Goal: Information Seeking & Learning: Learn about a topic

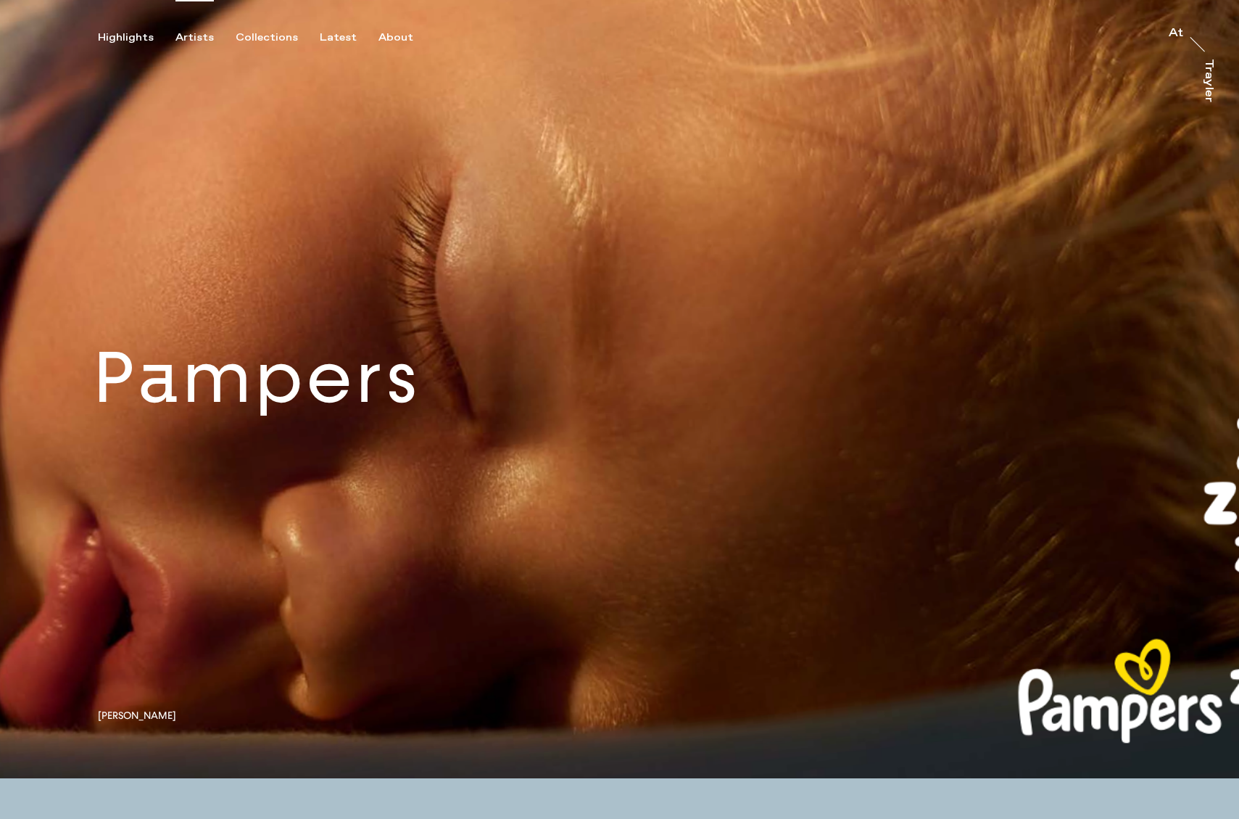
click at [188, 36] on div "Artists" at bounding box center [195, 37] width 38 height 13
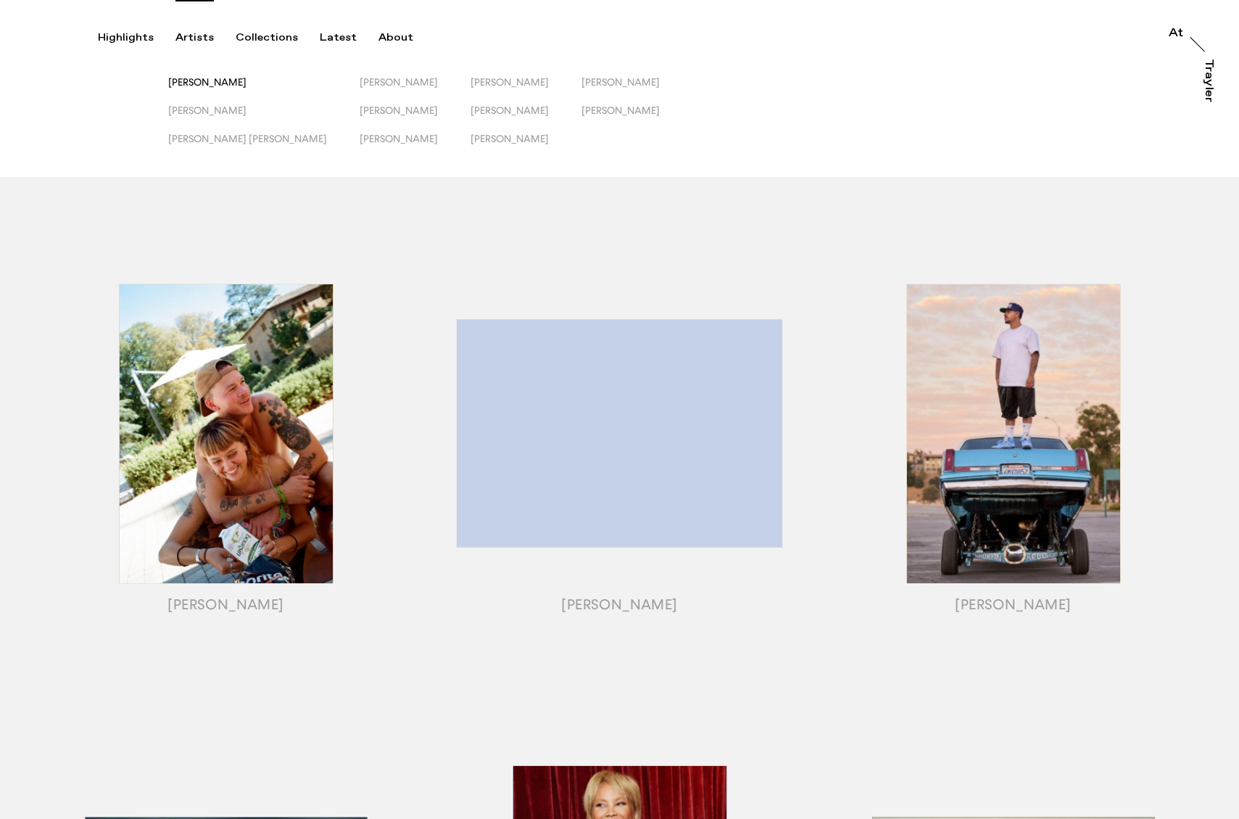
click at [199, 81] on span "[PERSON_NAME]" at bounding box center [207, 82] width 78 height 12
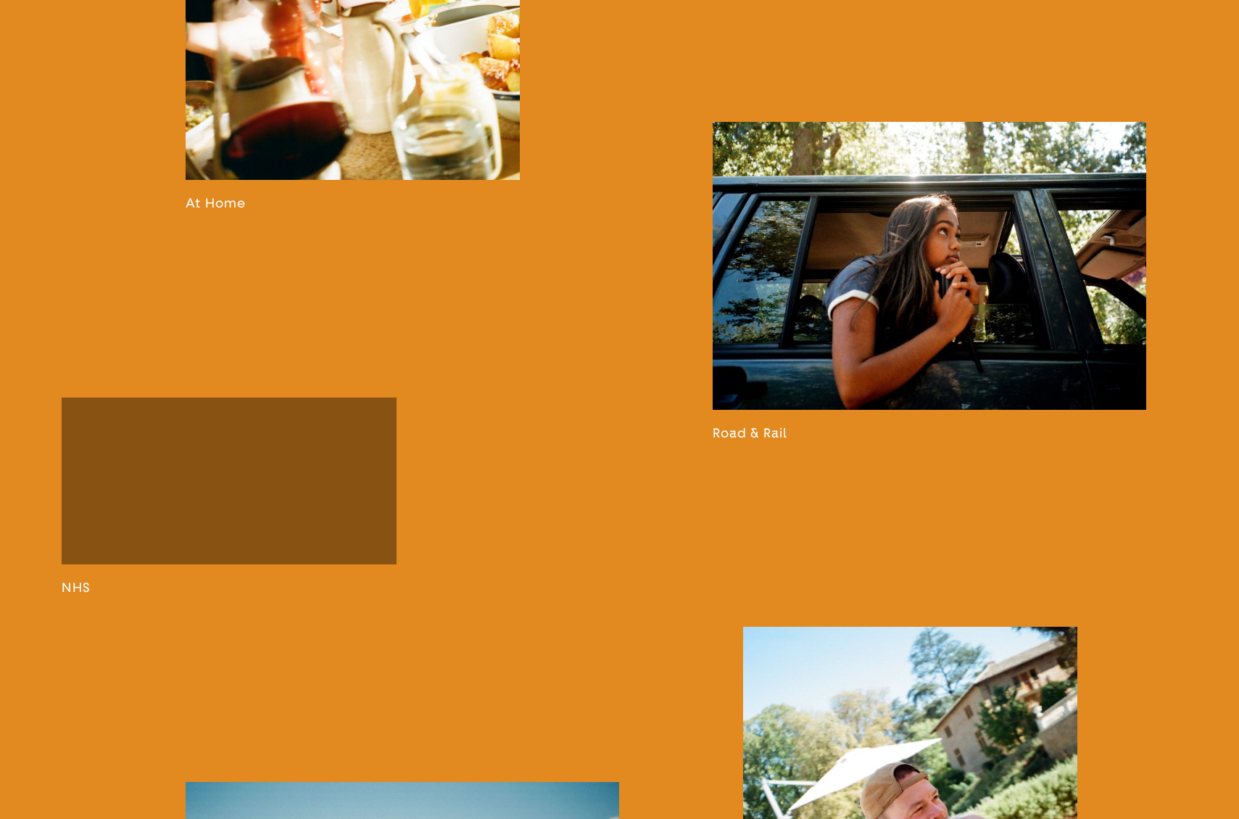
scroll to position [2047, 0]
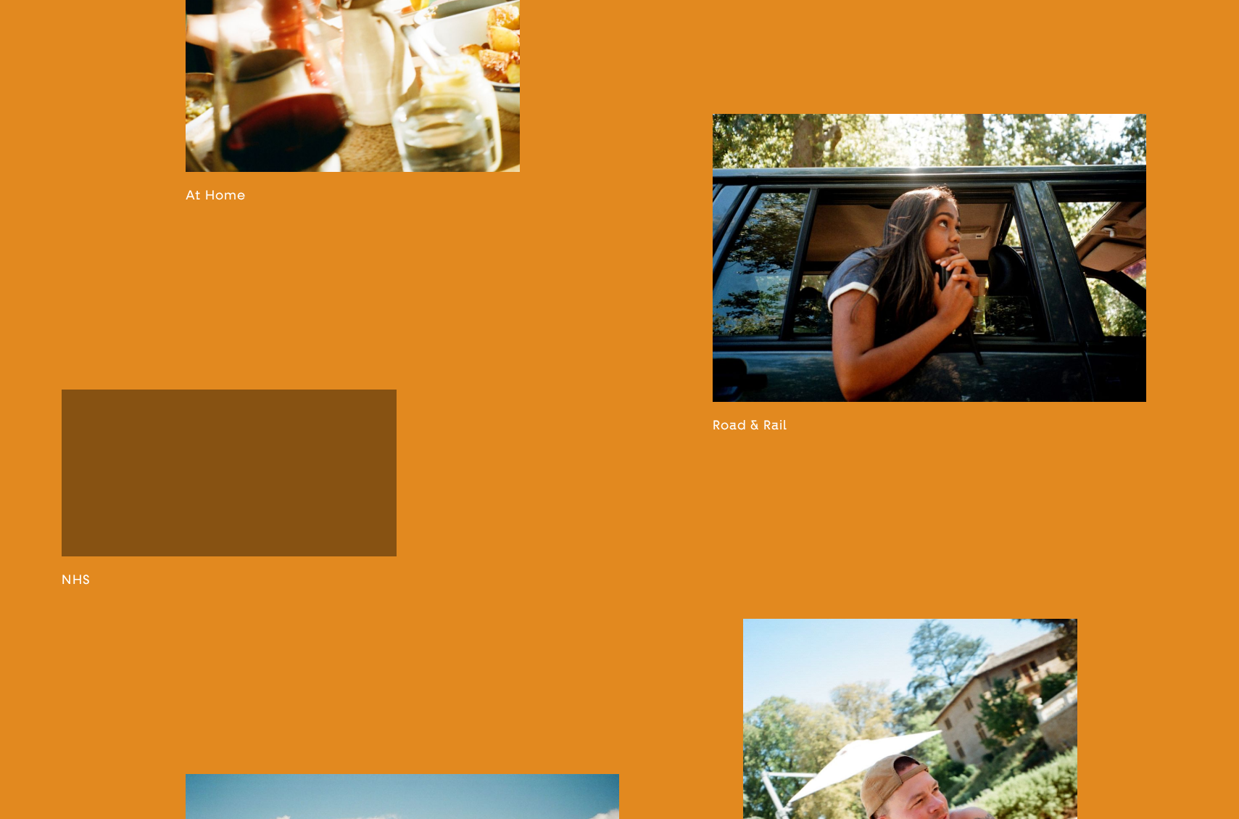
click at [956, 344] on link at bounding box center [930, 273] width 434 height 319
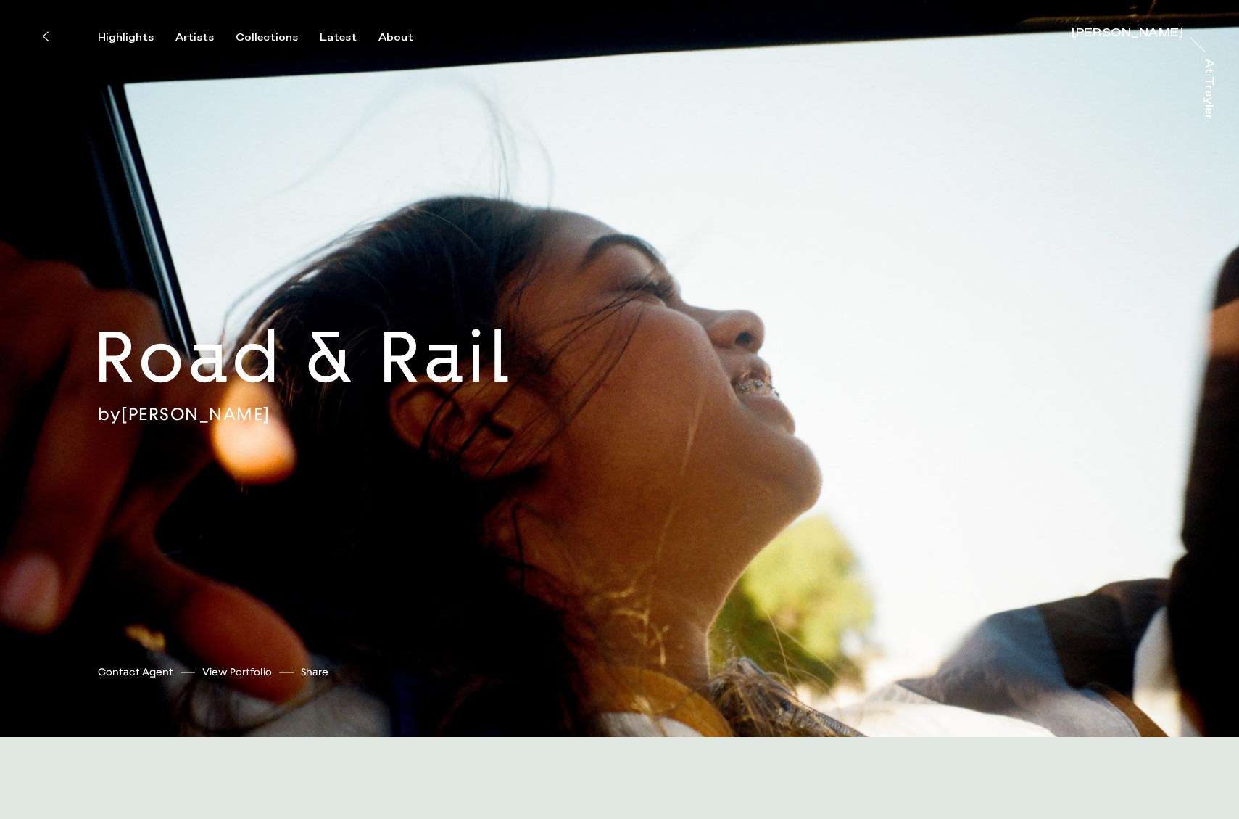
drag, startPoint x: 797, startPoint y: 202, endPoint x: 981, endPoint y: 181, distance: 185.5
click at [981, 181] on div "Road & Rail by [PERSON_NAME] [PERSON_NAME] [PERSON_NAME] Contact Agent View Por…" at bounding box center [619, 368] width 1239 height 737
click at [46, 38] on icon at bounding box center [45, 36] width 5 height 9
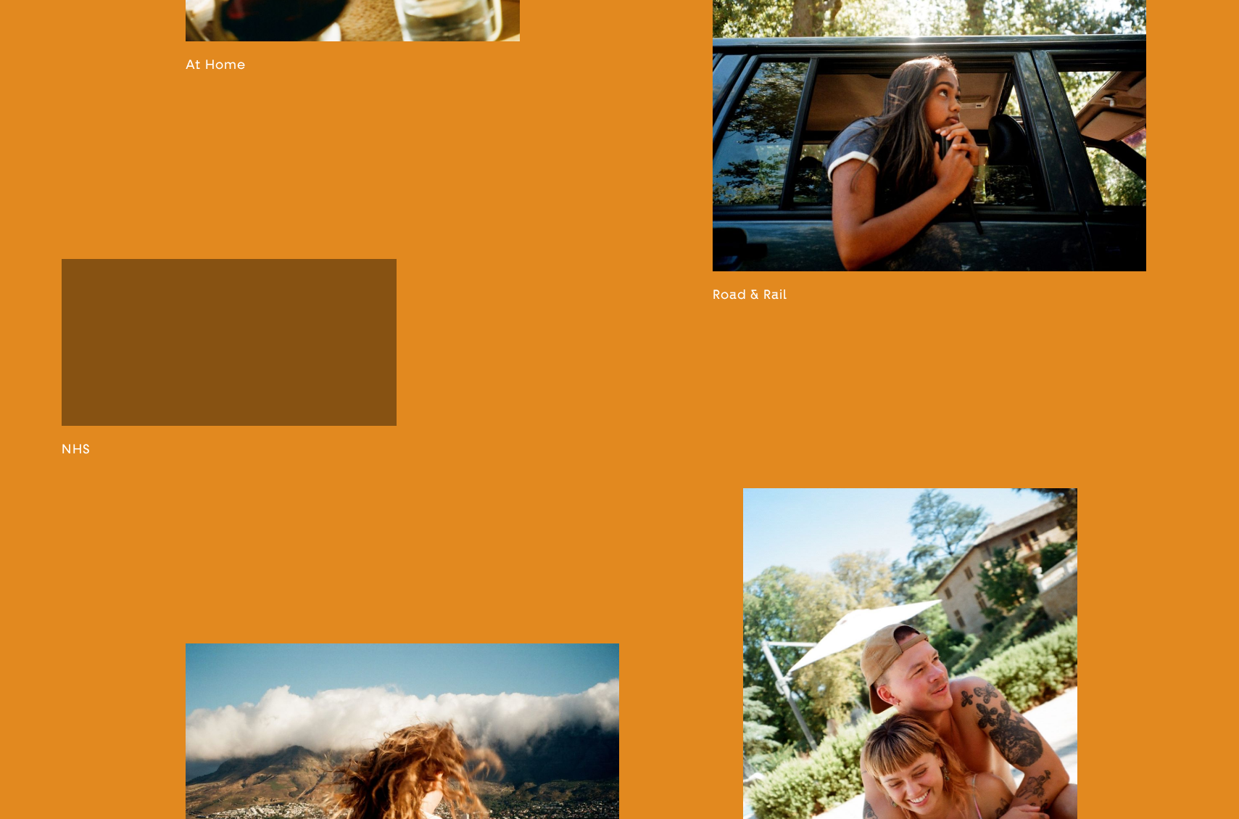
scroll to position [2181, 0]
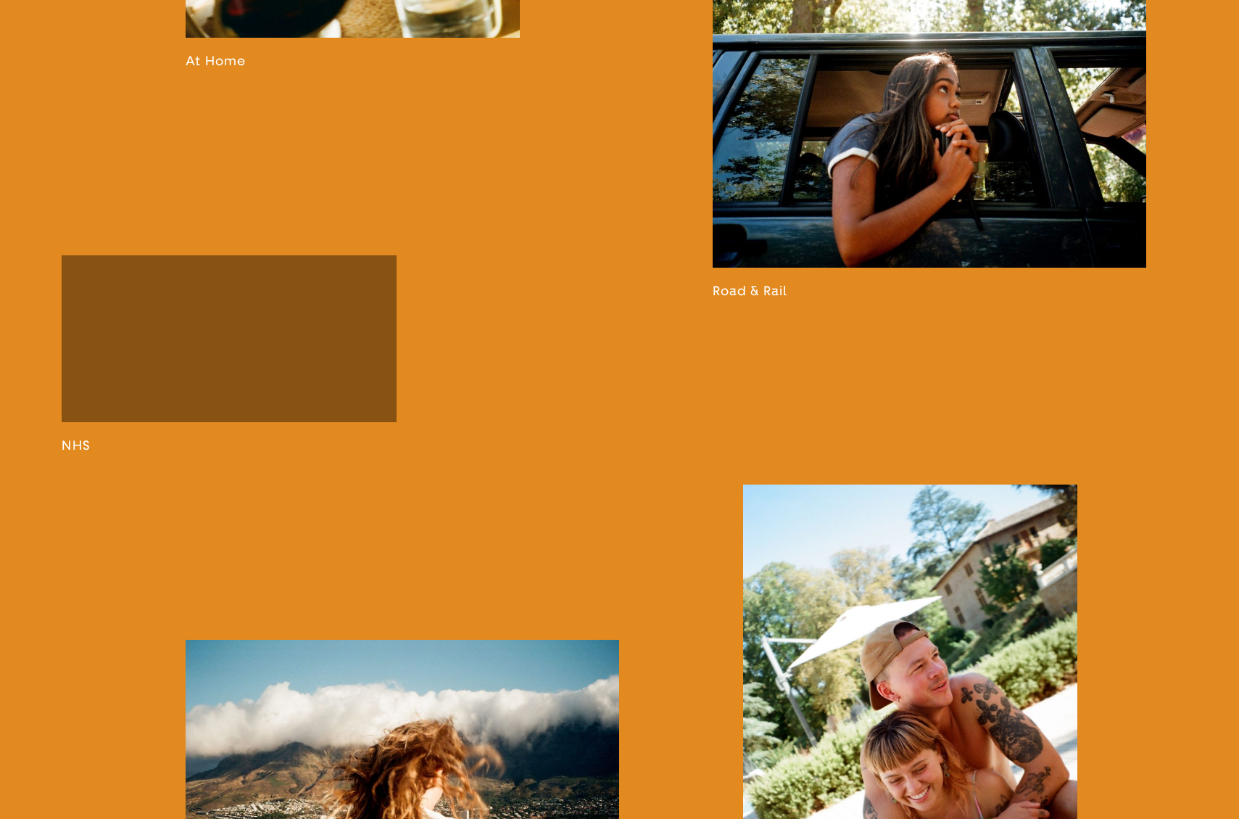
click at [887, 185] on link at bounding box center [930, 139] width 434 height 319
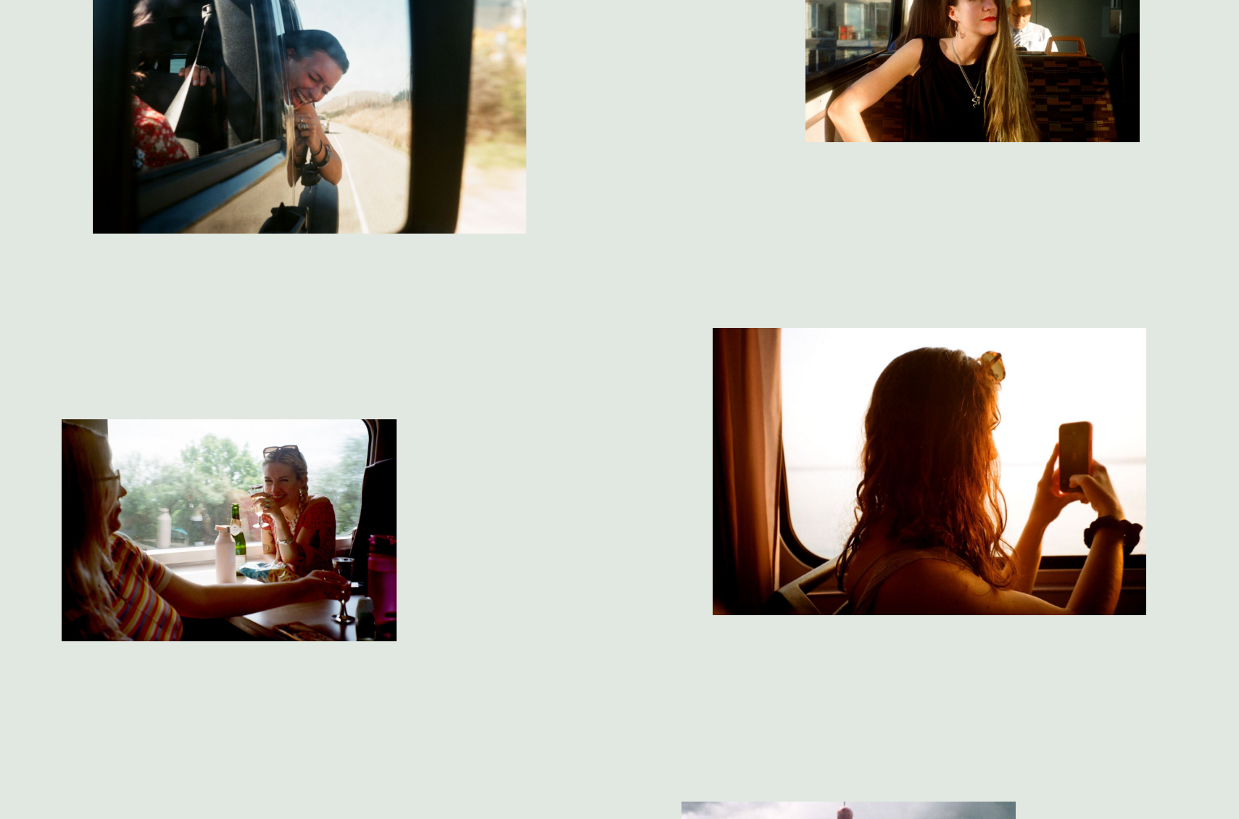
scroll to position [3173, 0]
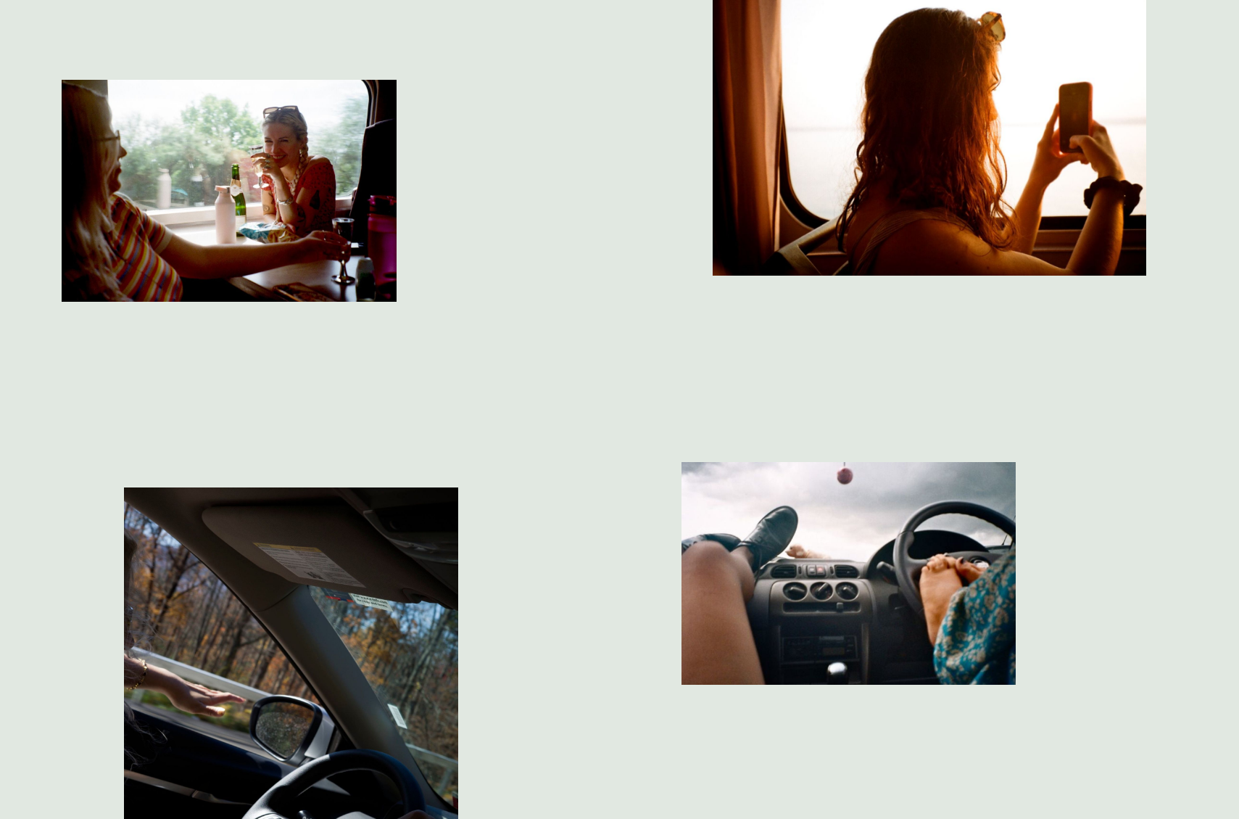
scroll to position [3519, 0]
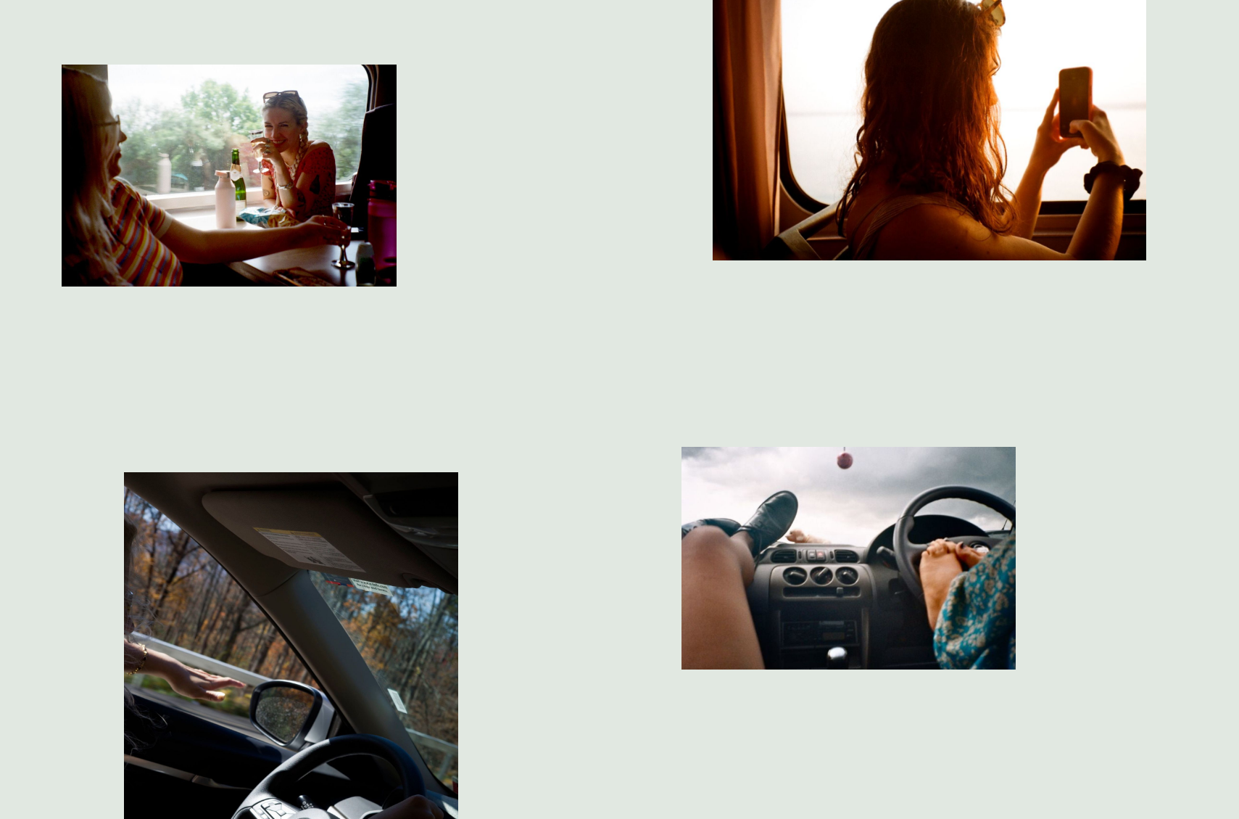
drag, startPoint x: 286, startPoint y: 150, endPoint x: 1264, endPoint y: 294, distance: 988.2
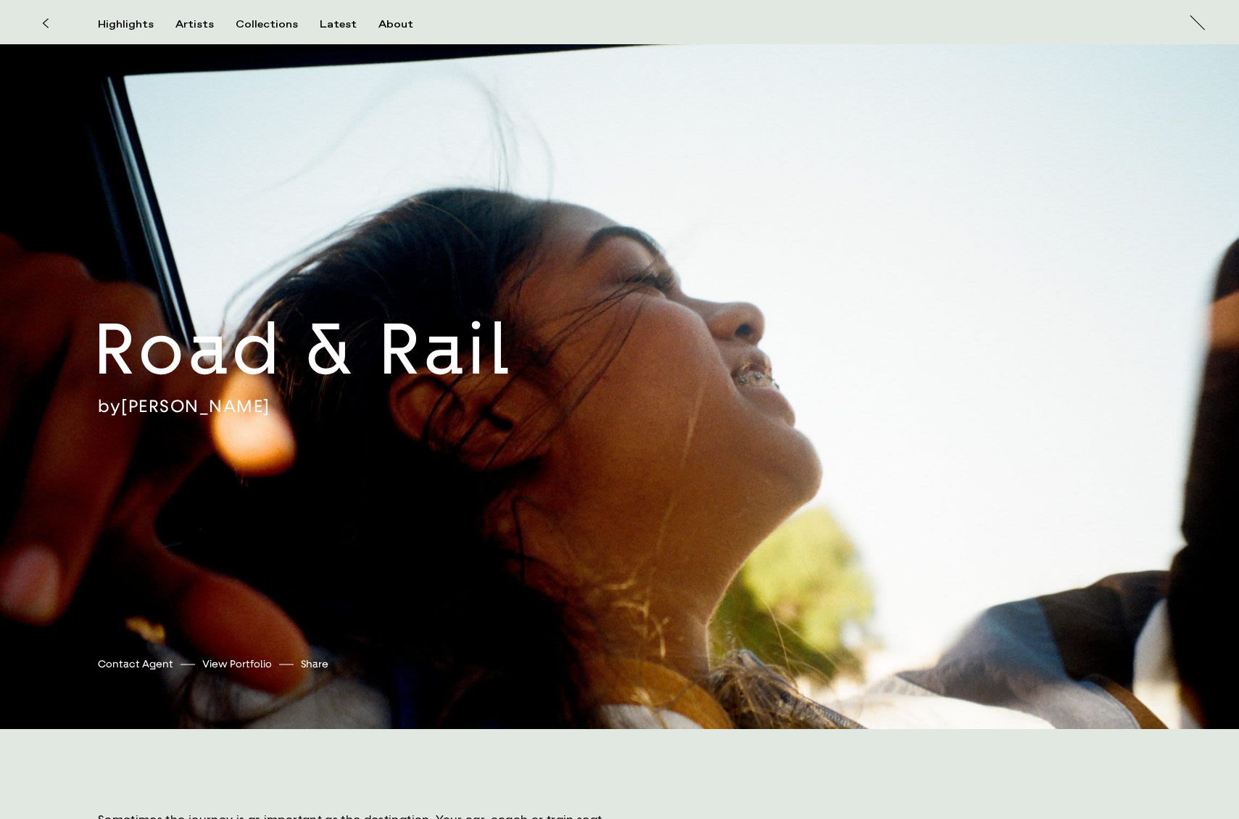
scroll to position [0, 0]
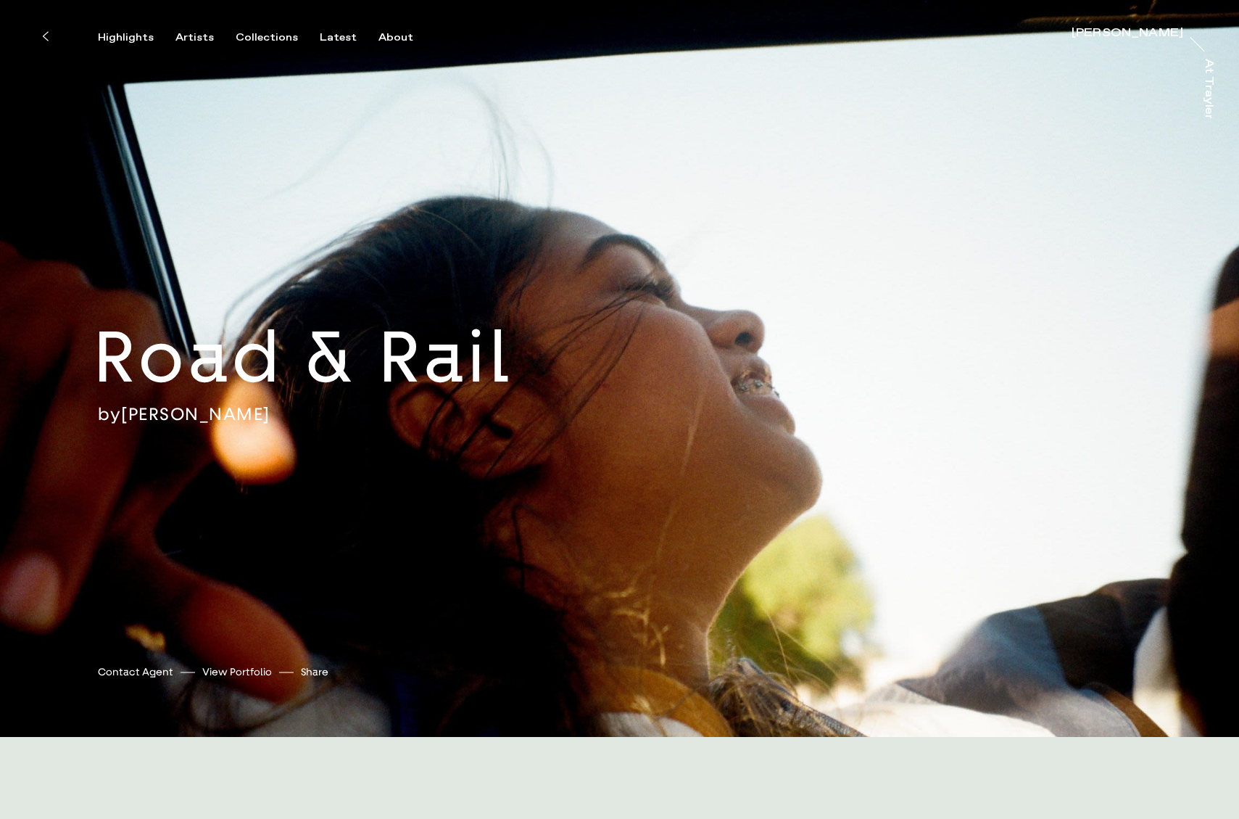
click at [241, 674] on link "View Portfolio" at bounding box center [237, 671] width 70 height 15
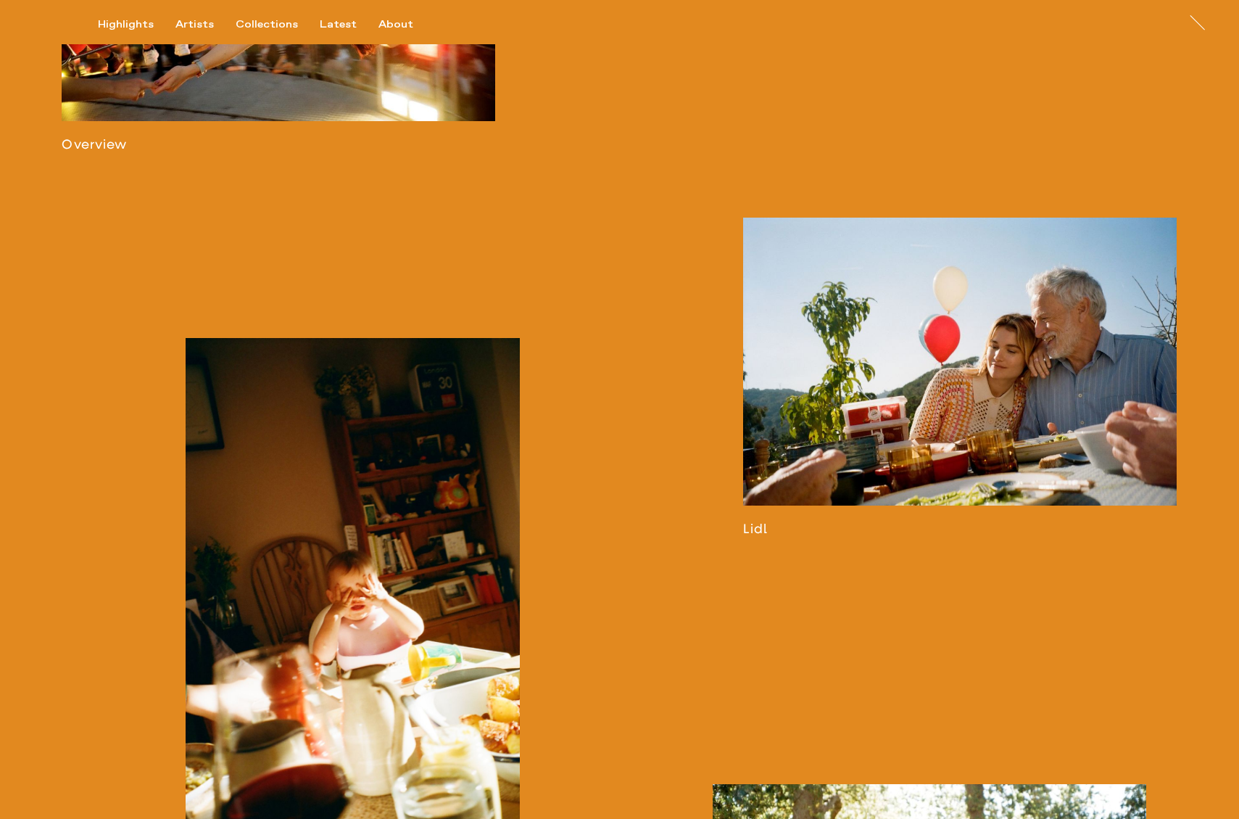
scroll to position [1365, 0]
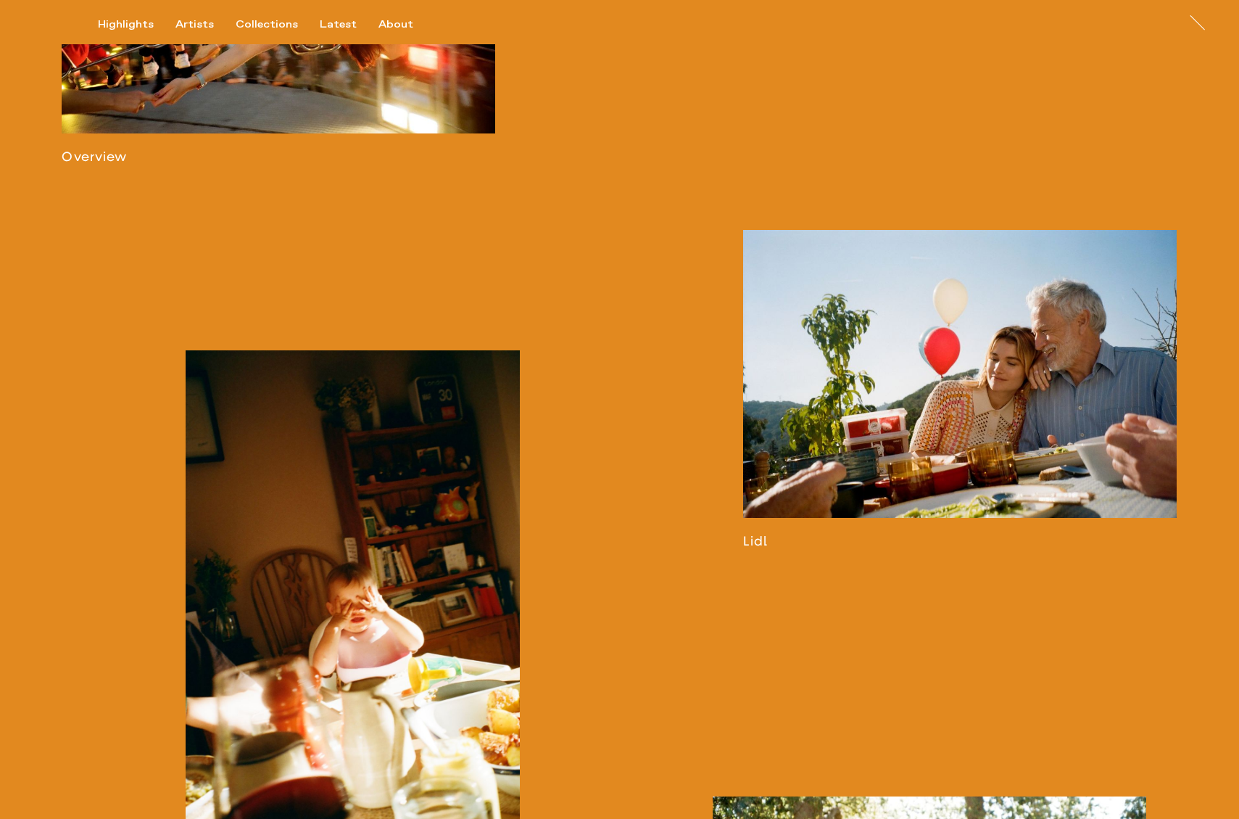
click at [302, 86] on link at bounding box center [279, 5] width 434 height 318
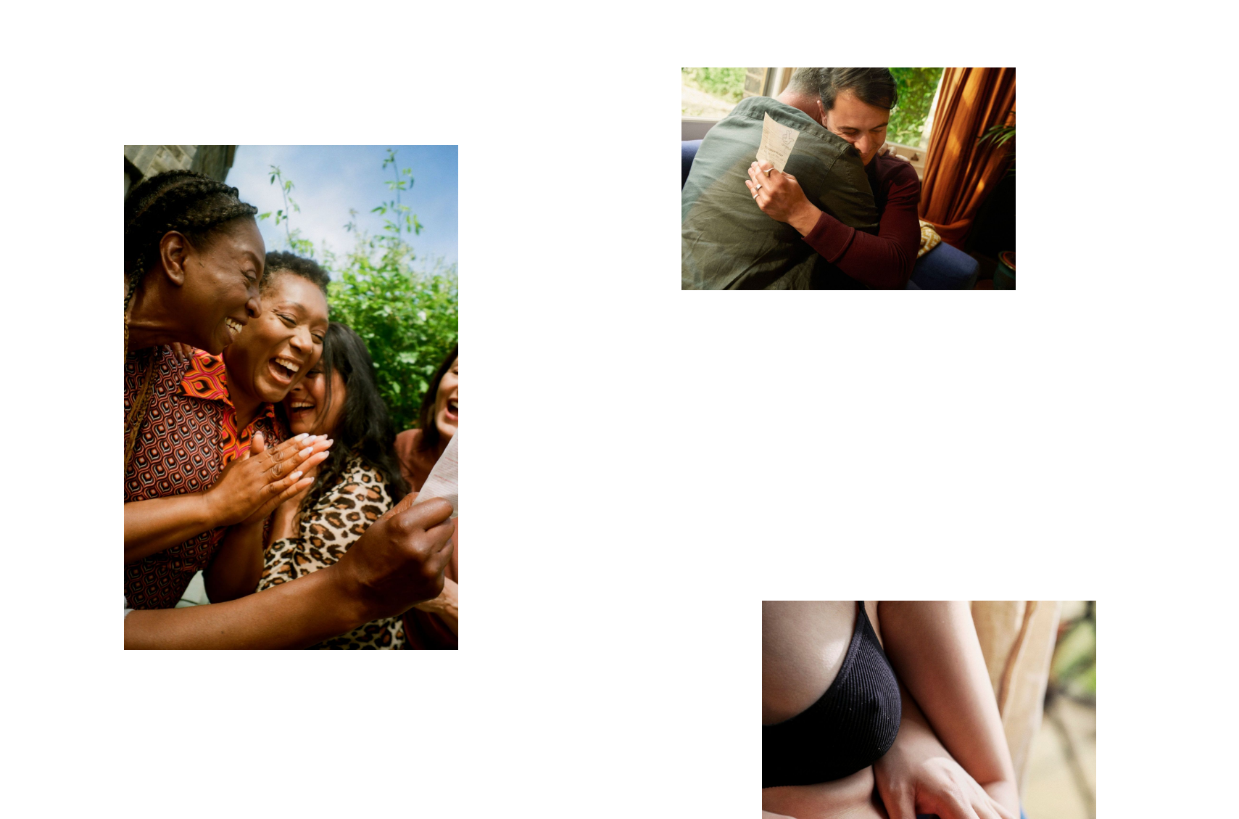
scroll to position [2638, 0]
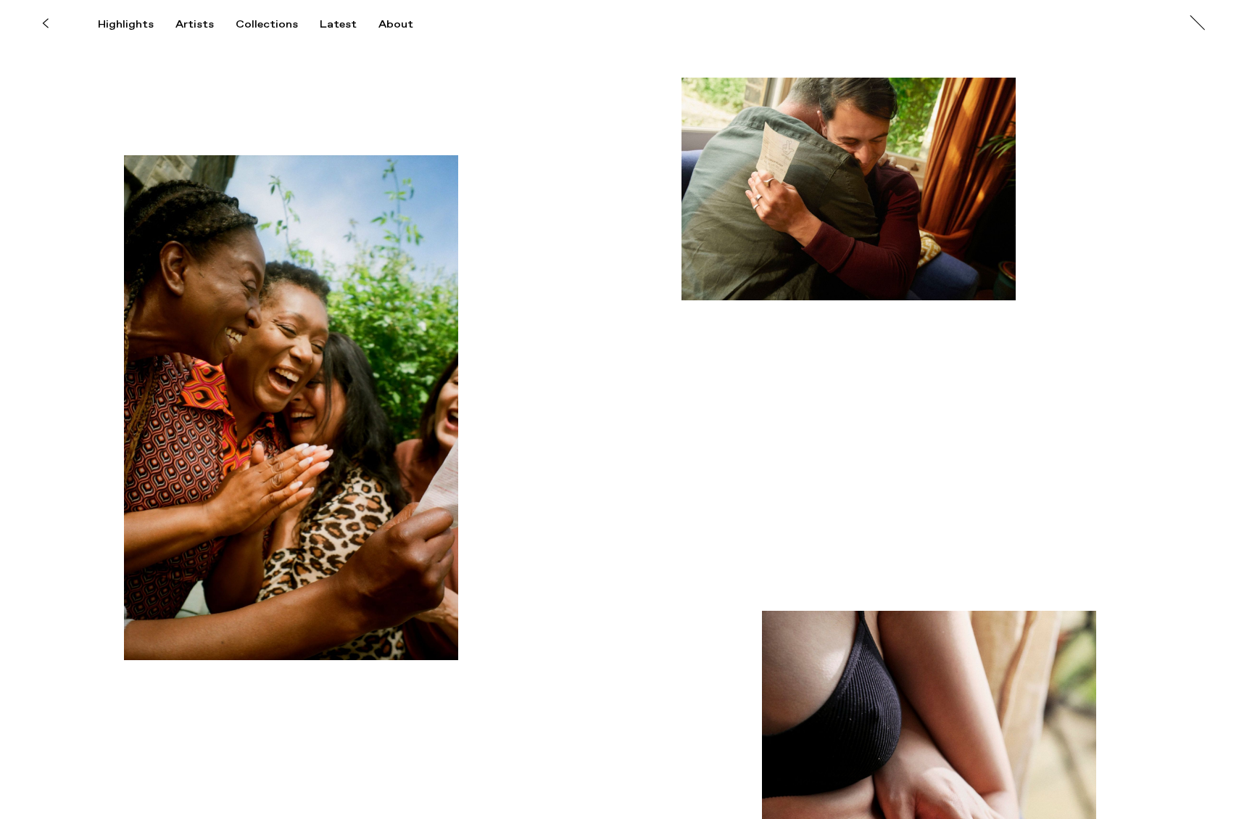
drag, startPoint x: 835, startPoint y: 149, endPoint x: 1252, endPoint y: 133, distance: 417.3
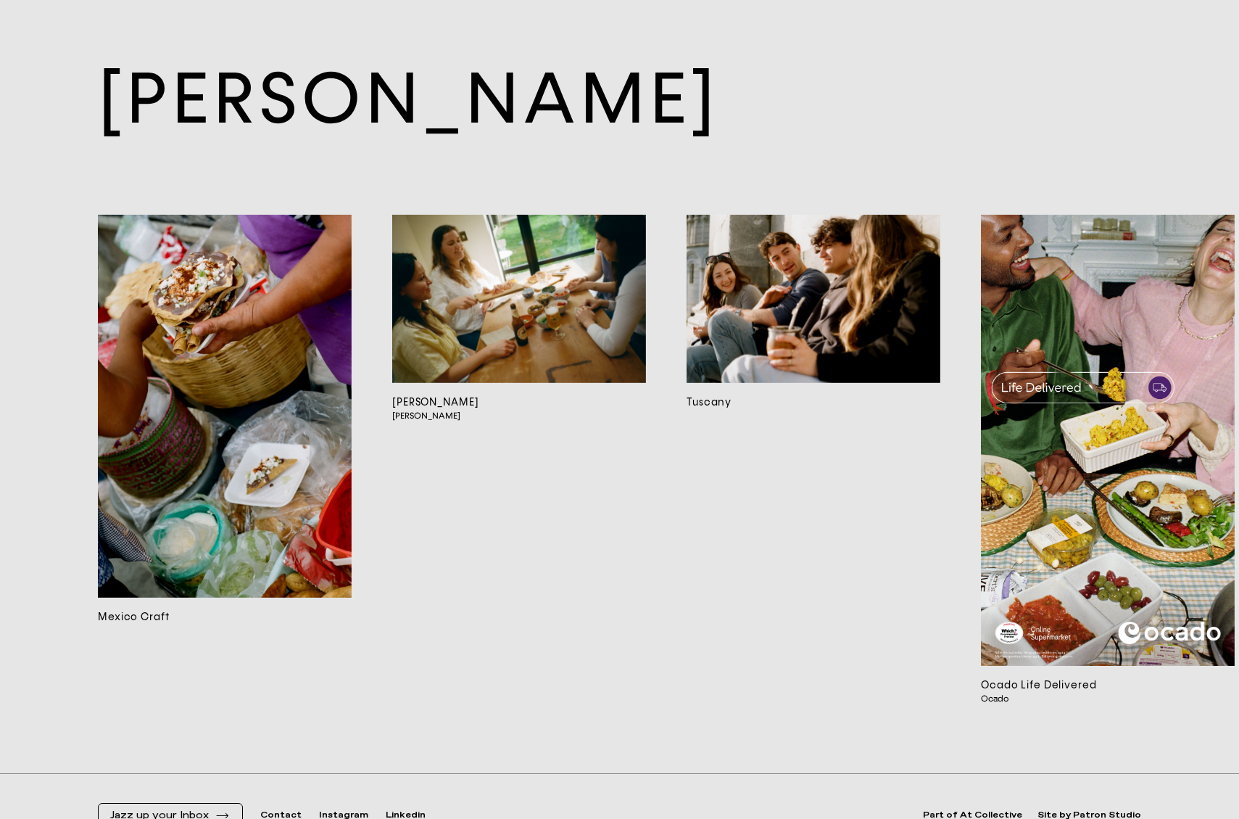
scroll to position [9835, 0]
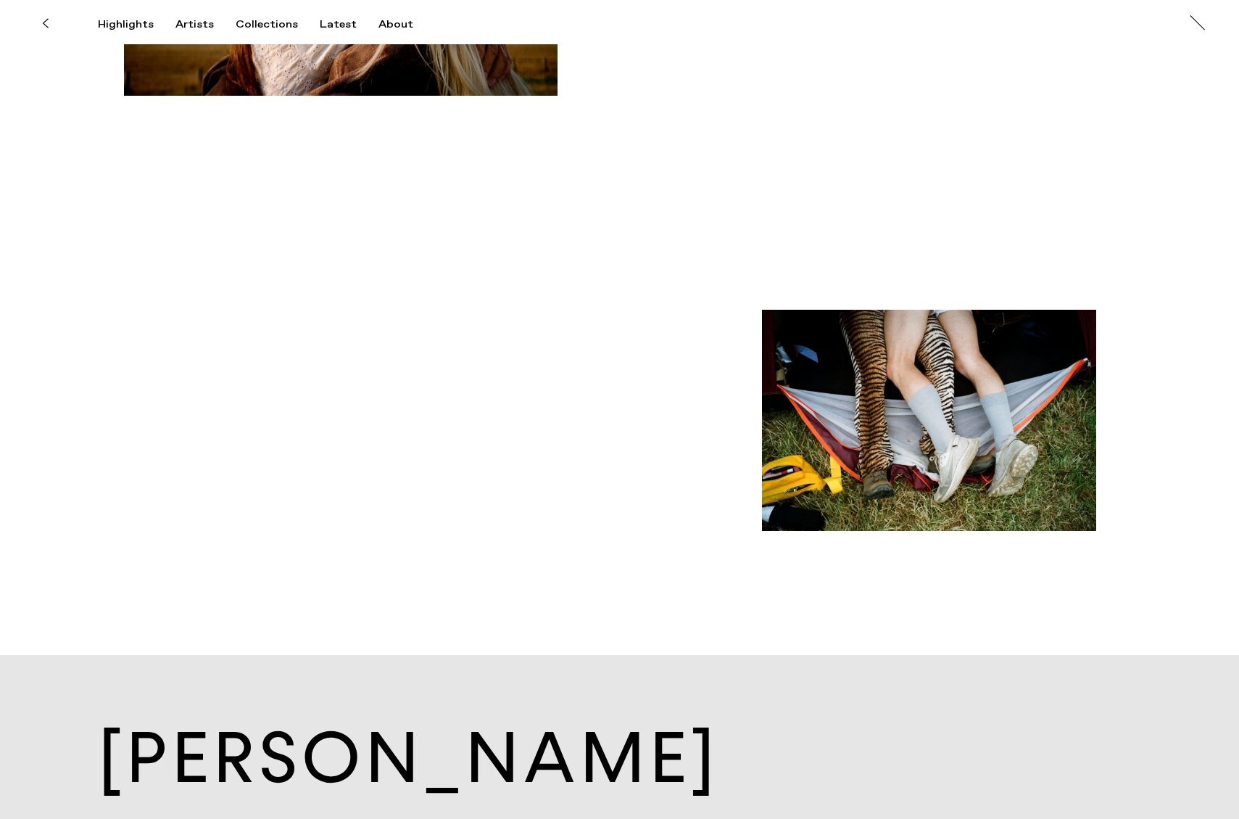
drag, startPoint x: 964, startPoint y: 445, endPoint x: -20, endPoint y: 235, distance: 1006.2
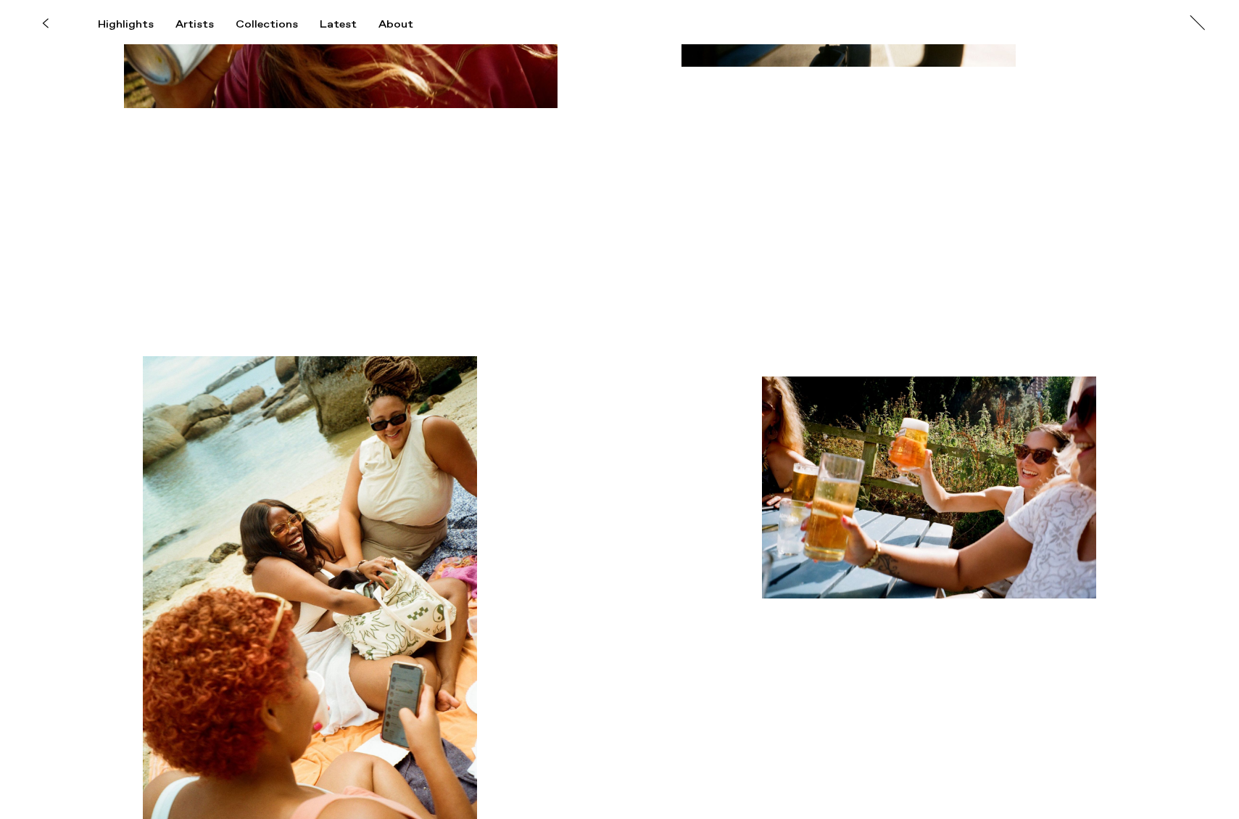
scroll to position [0, 0]
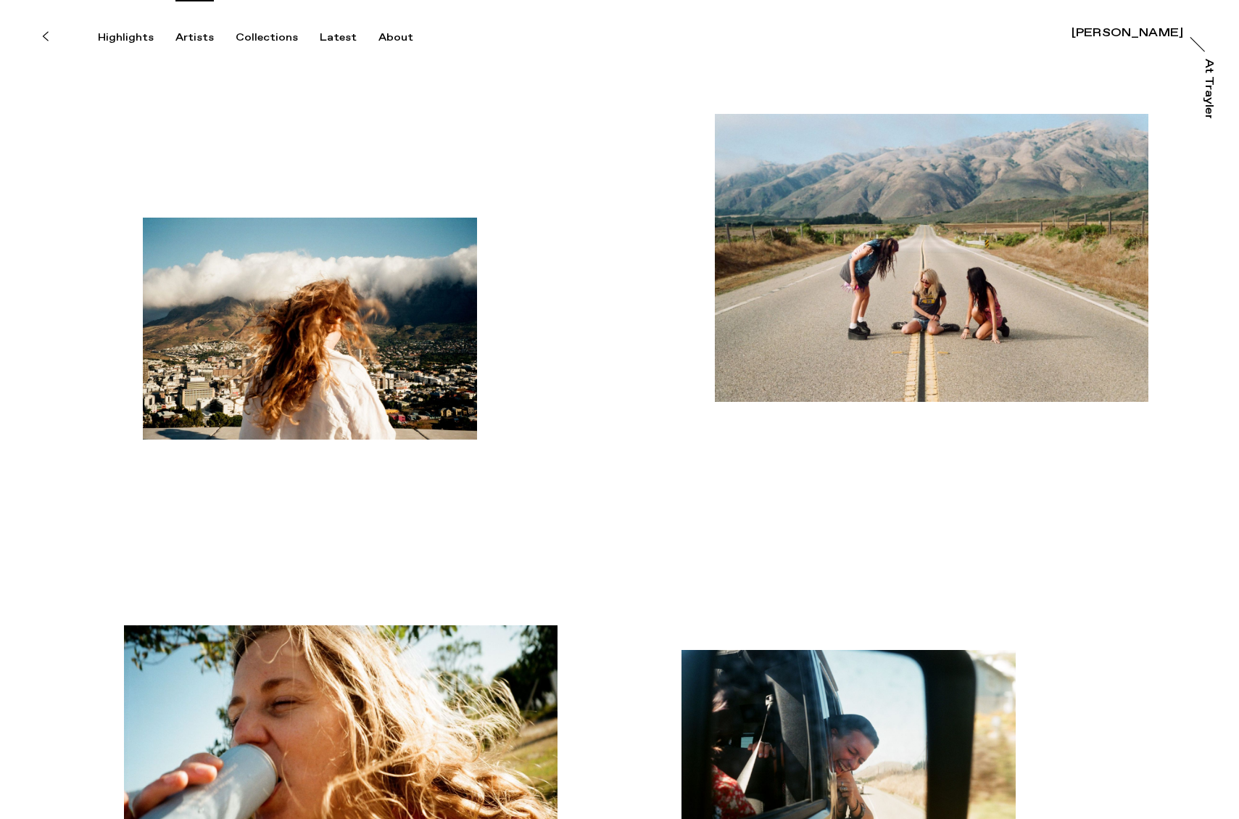
click at [183, 36] on div "Artists" at bounding box center [195, 37] width 38 height 13
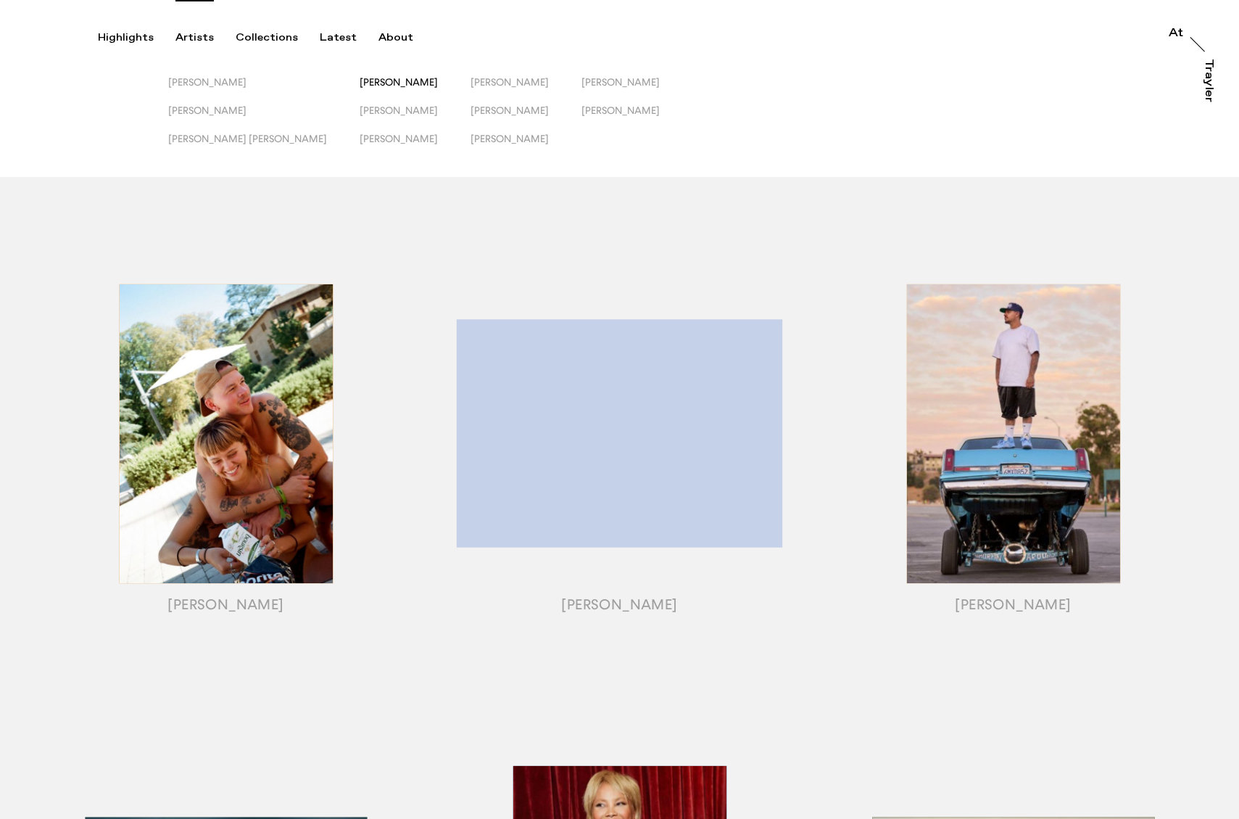
click at [360, 85] on span "[PERSON_NAME]" at bounding box center [399, 82] width 78 height 12
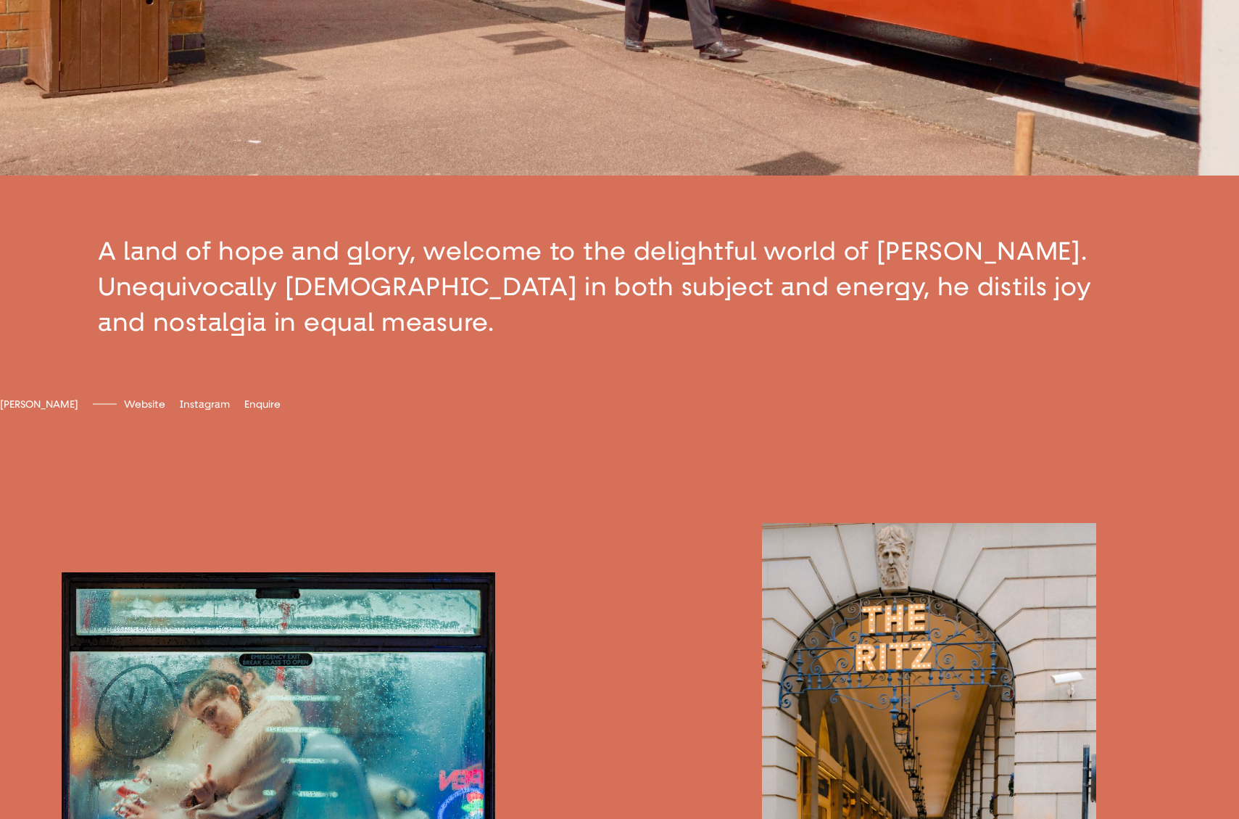
scroll to position [796, 0]
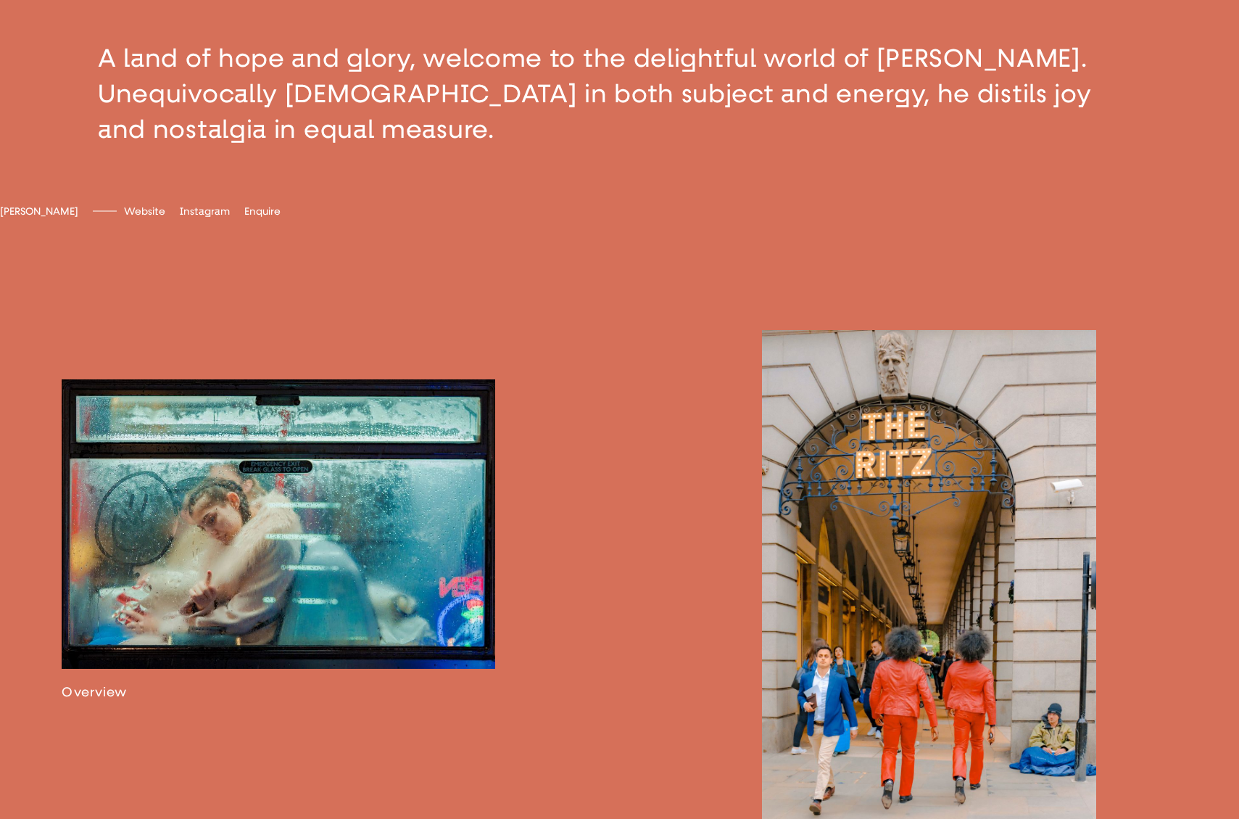
click at [866, 655] on link at bounding box center [929, 596] width 334 height 533
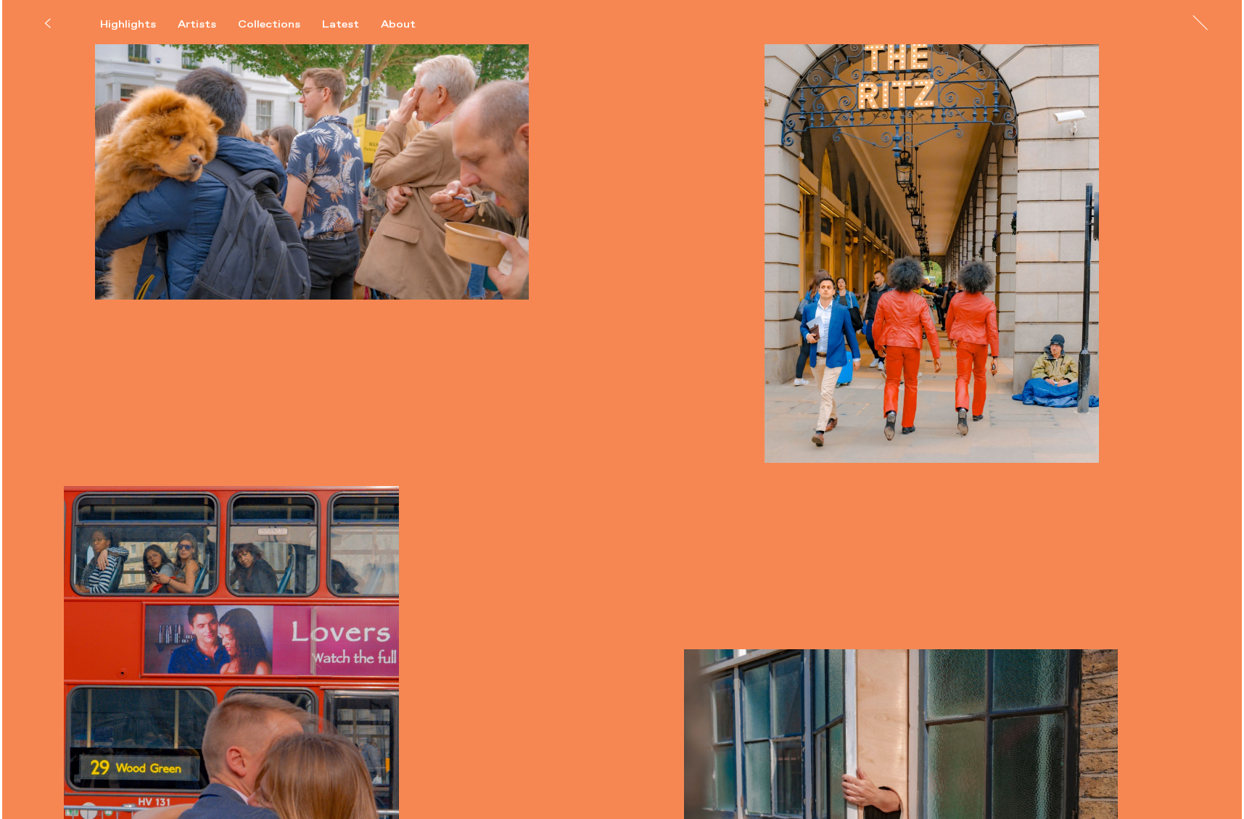
scroll to position [1018, 0]
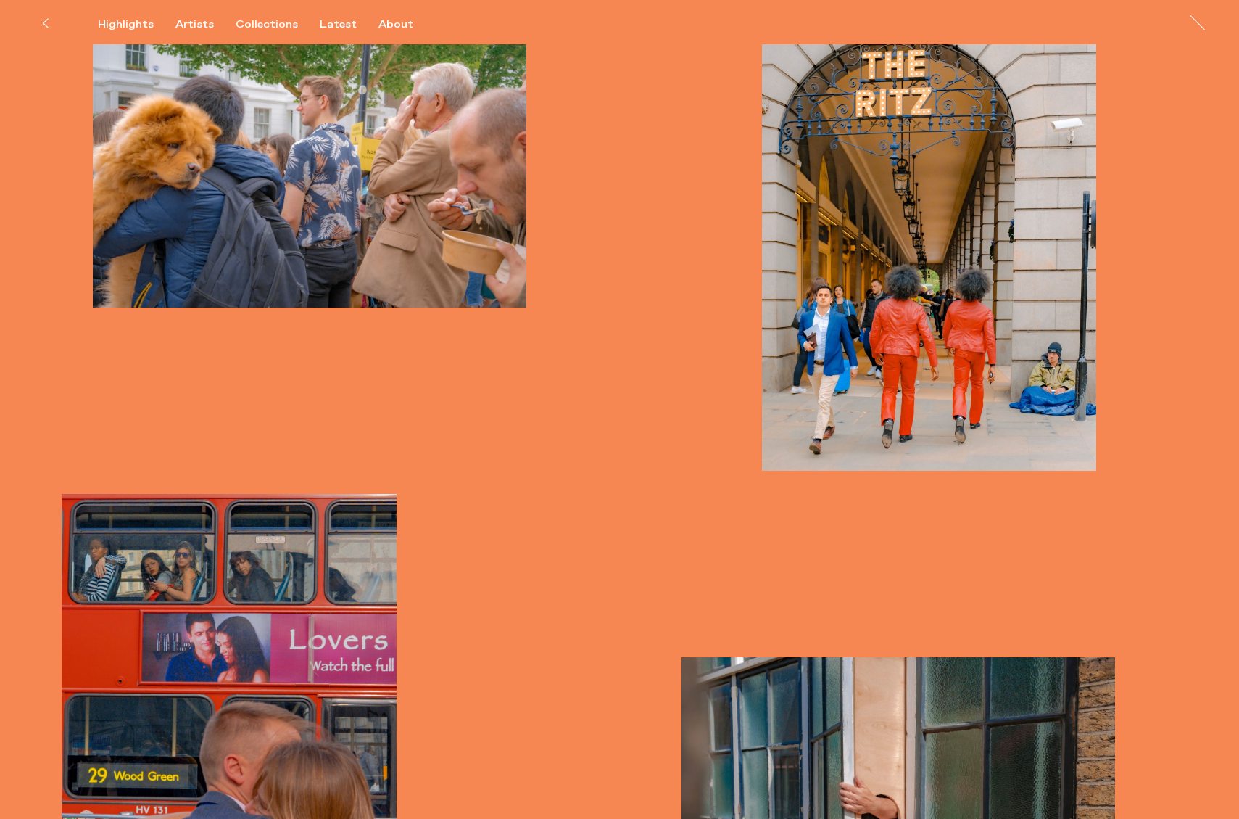
click at [957, 167] on img "button" at bounding box center [929, 220] width 334 height 502
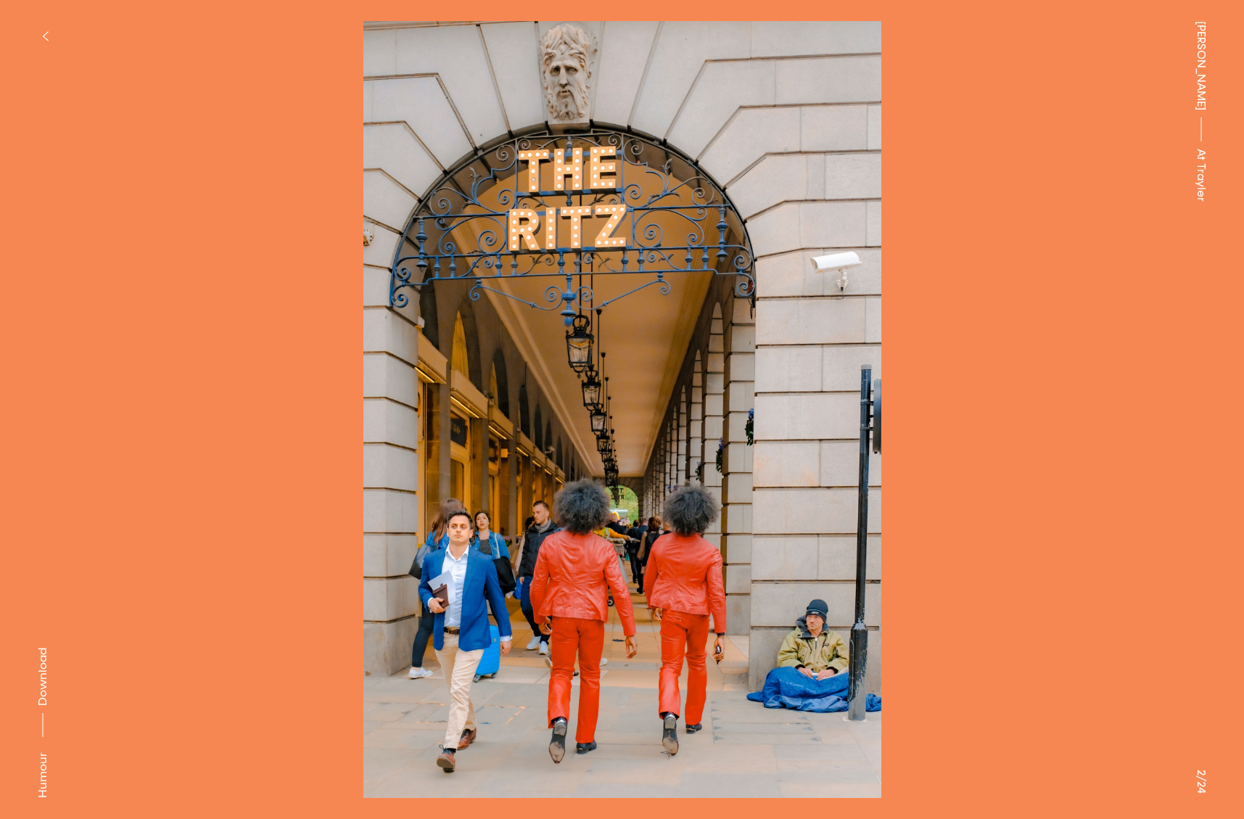
click at [46, 32] on icon "button" at bounding box center [45, 36] width 7 height 12
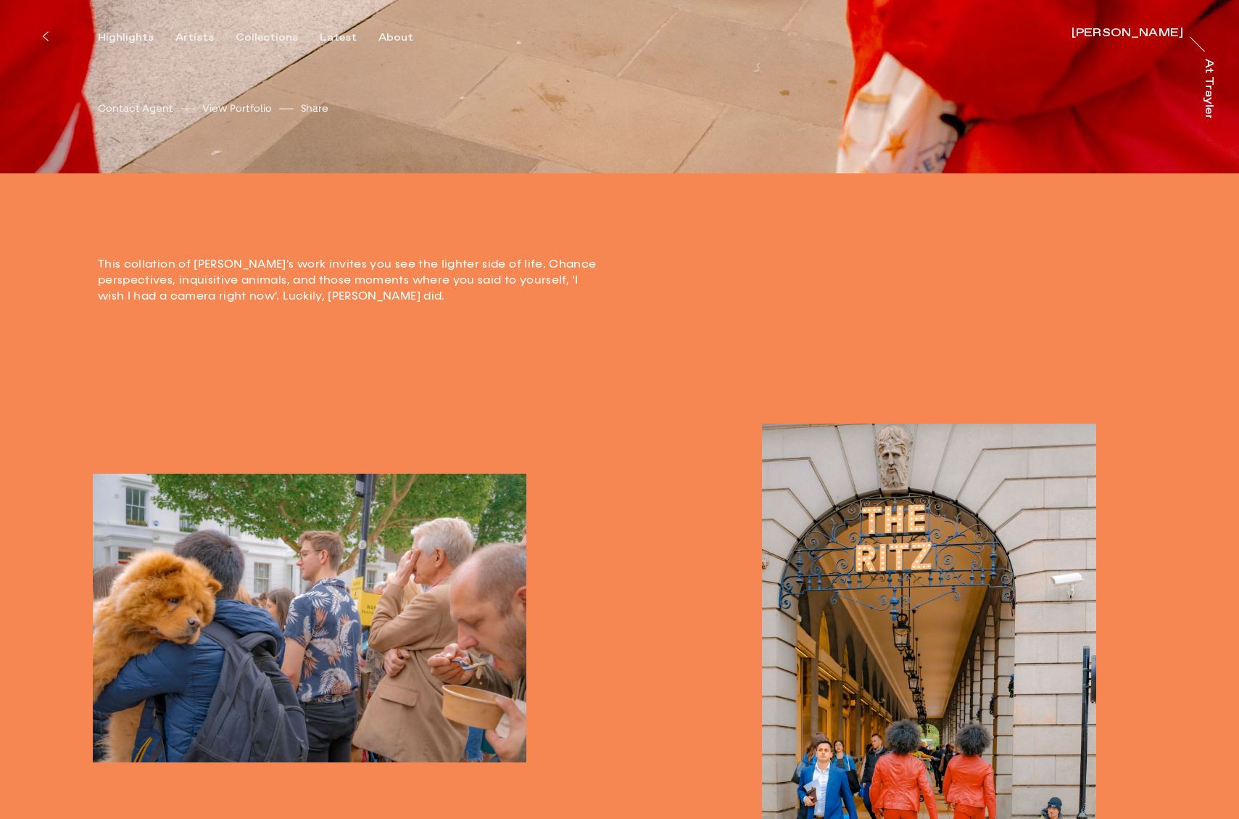
scroll to position [772, 0]
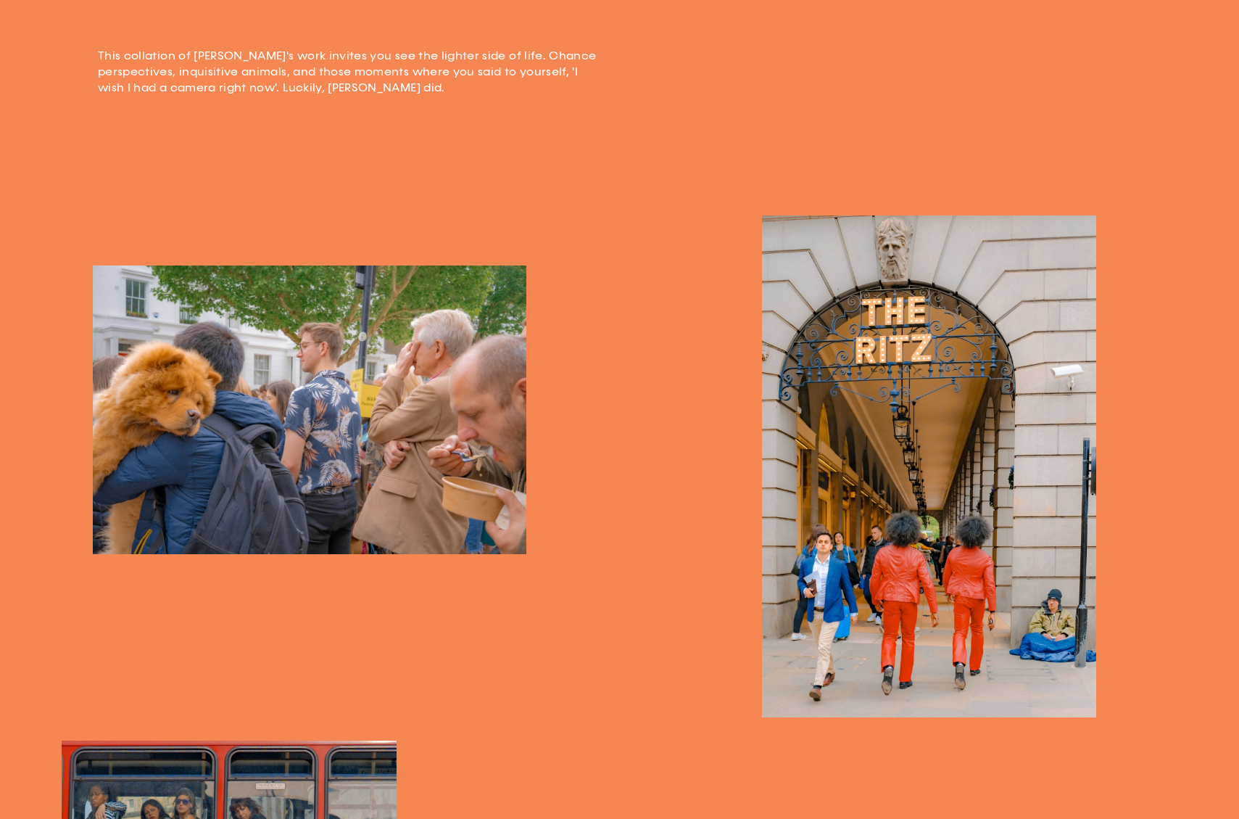
drag, startPoint x: 940, startPoint y: 363, endPoint x: 574, endPoint y: -61, distance: 560.0
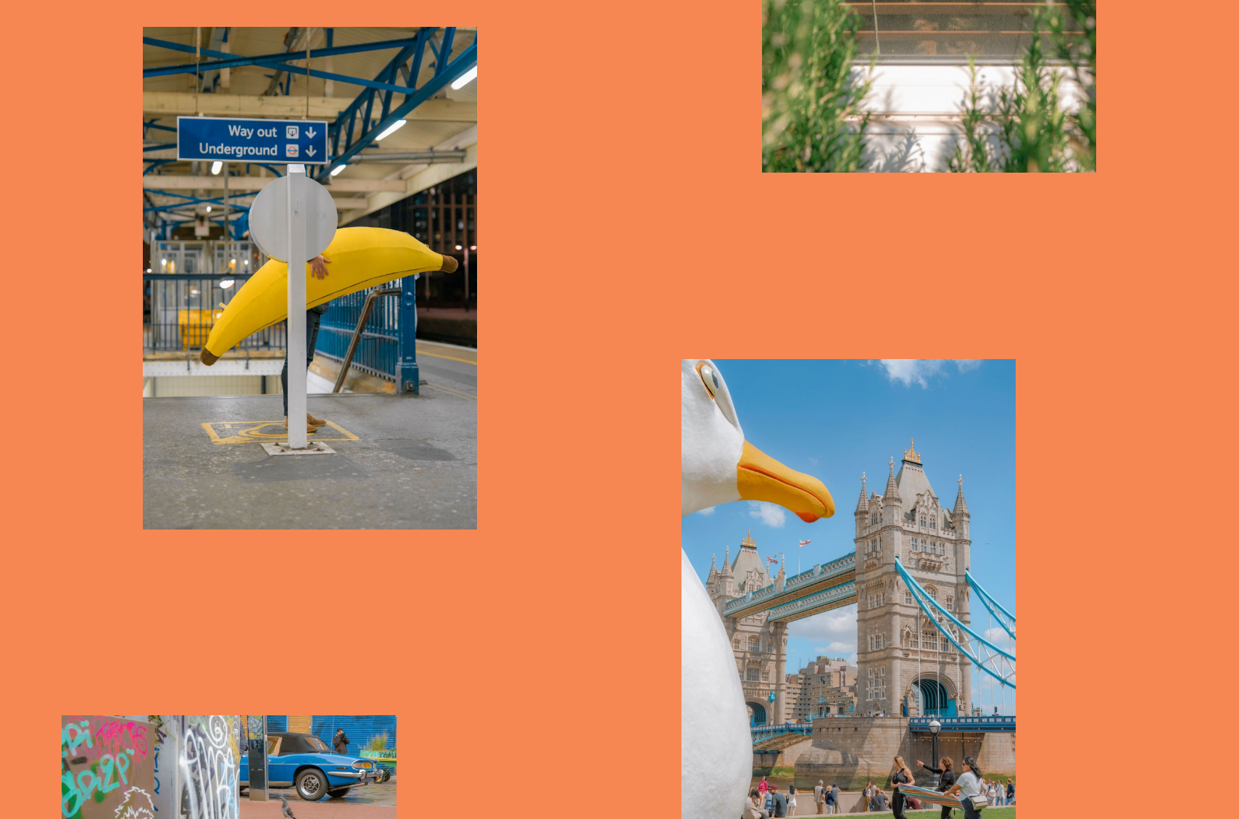
scroll to position [5871, 0]
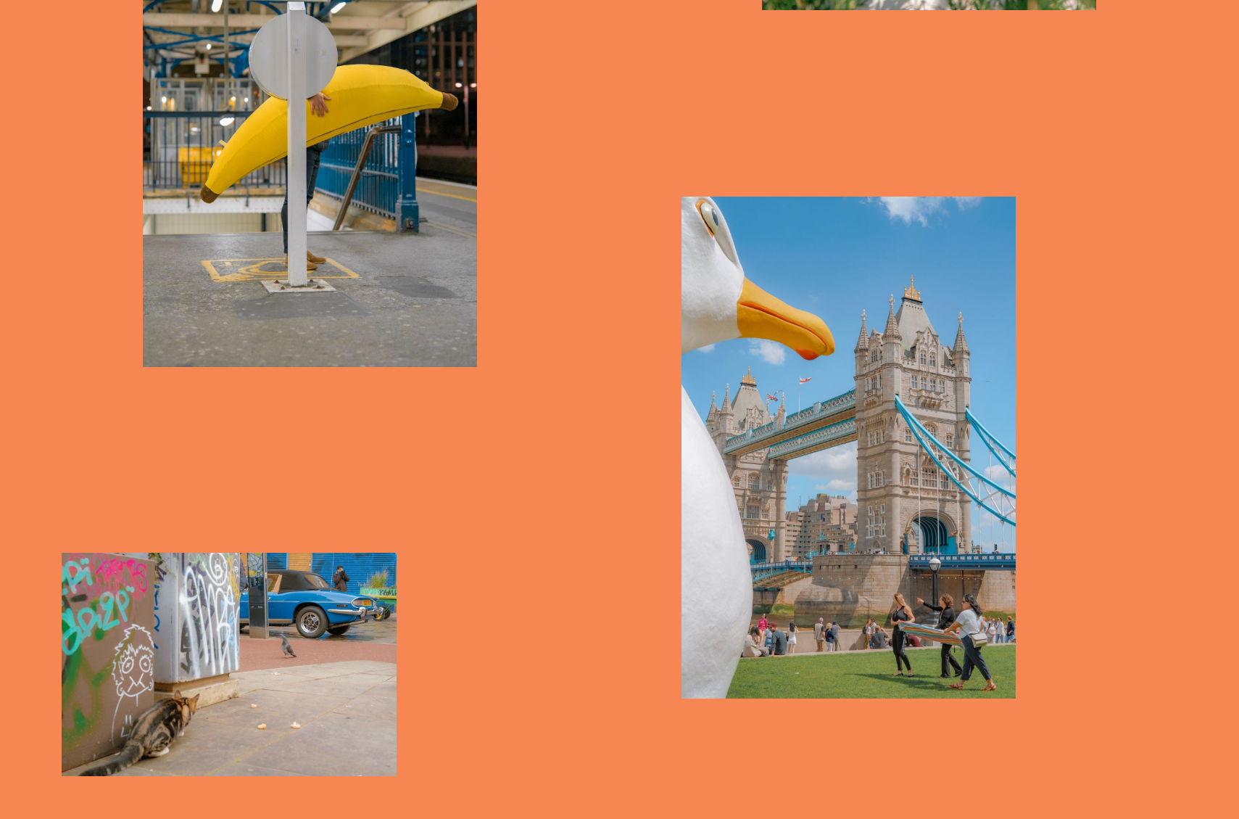
drag, startPoint x: 598, startPoint y: 130, endPoint x: 731, endPoint y: 185, distance: 143.7
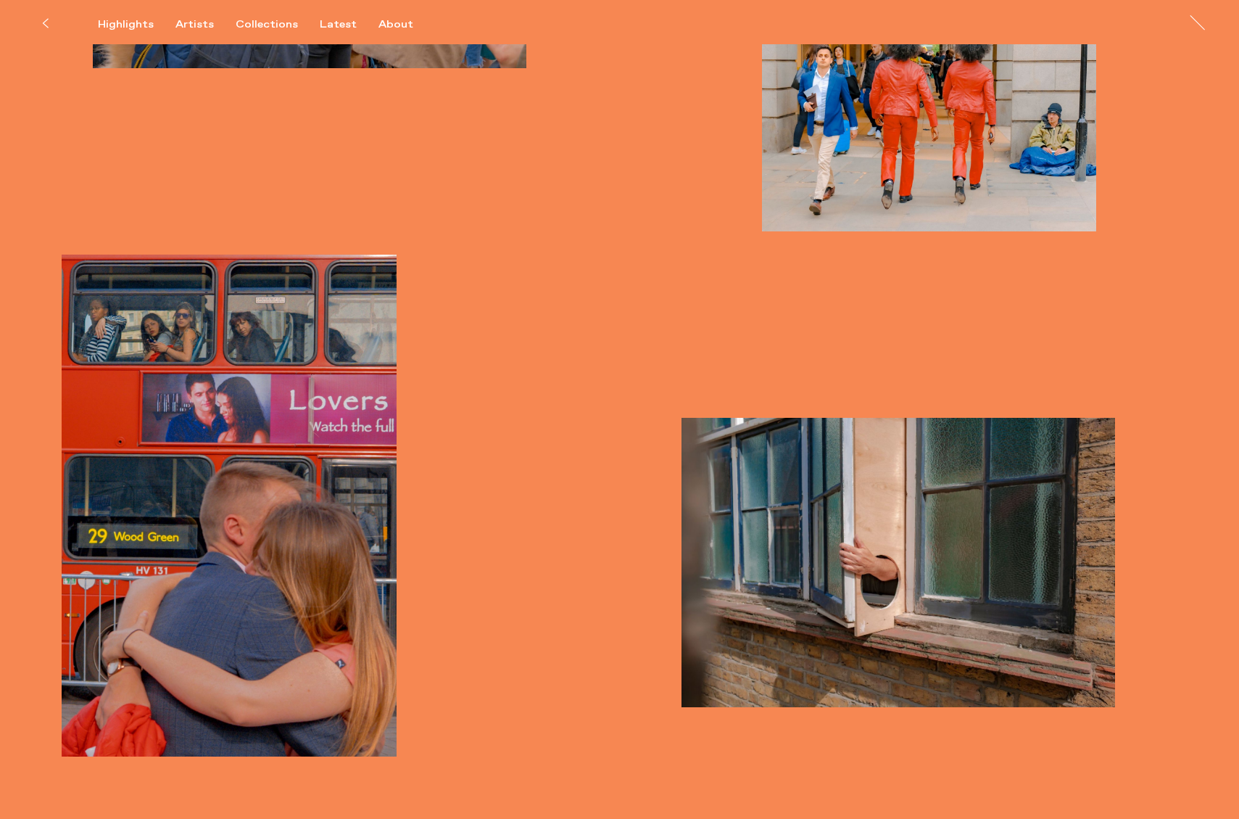
scroll to position [0, 0]
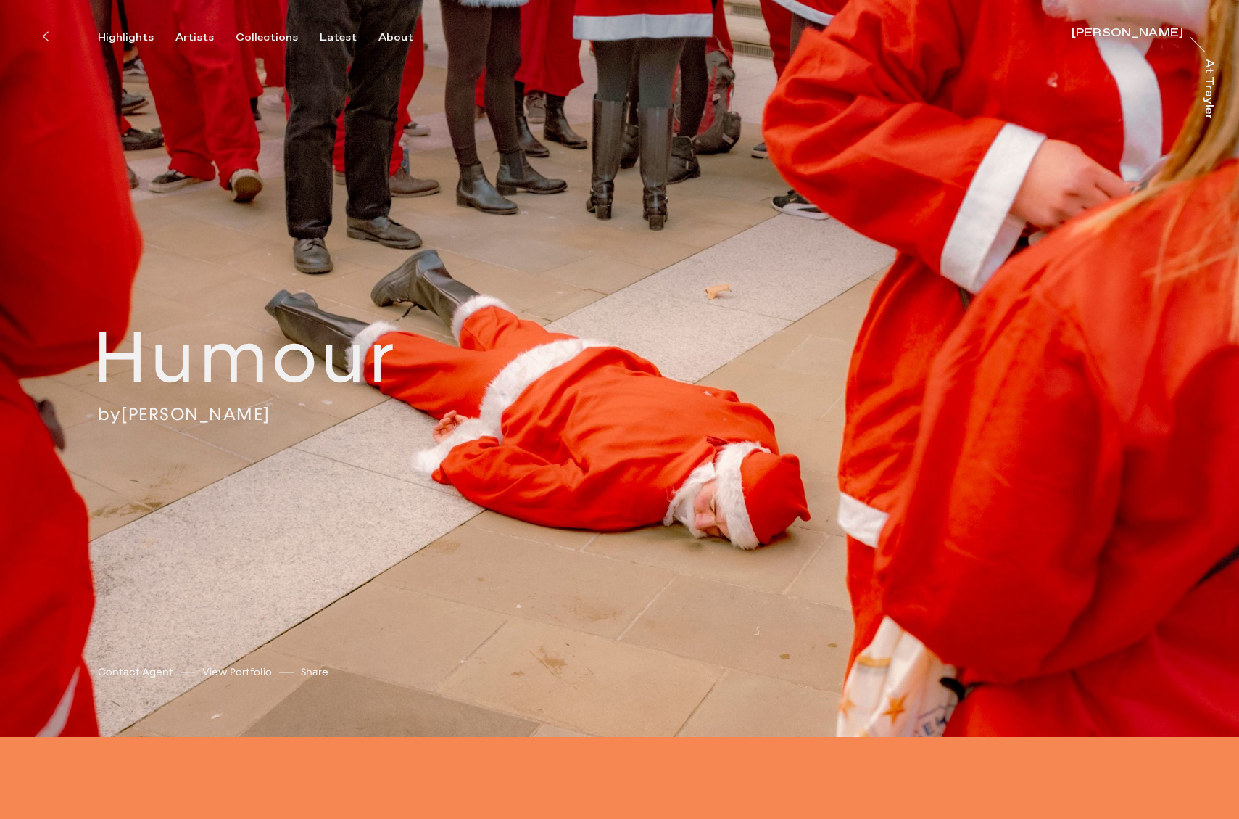
click at [194, 364] on h2 "Humour" at bounding box center [296, 358] width 405 height 91
click at [197, 36] on div "Artists" at bounding box center [195, 37] width 38 height 13
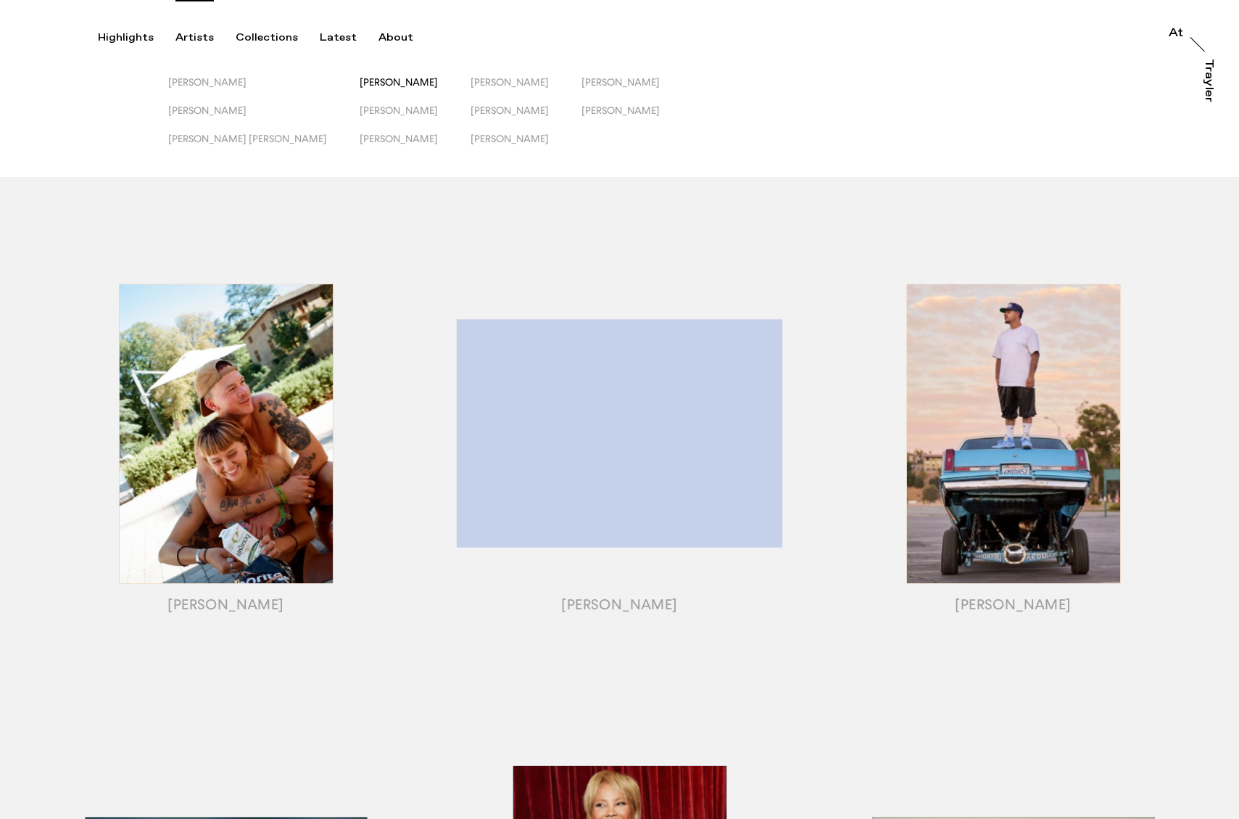
click at [360, 80] on span "[PERSON_NAME]" at bounding box center [399, 82] width 78 height 12
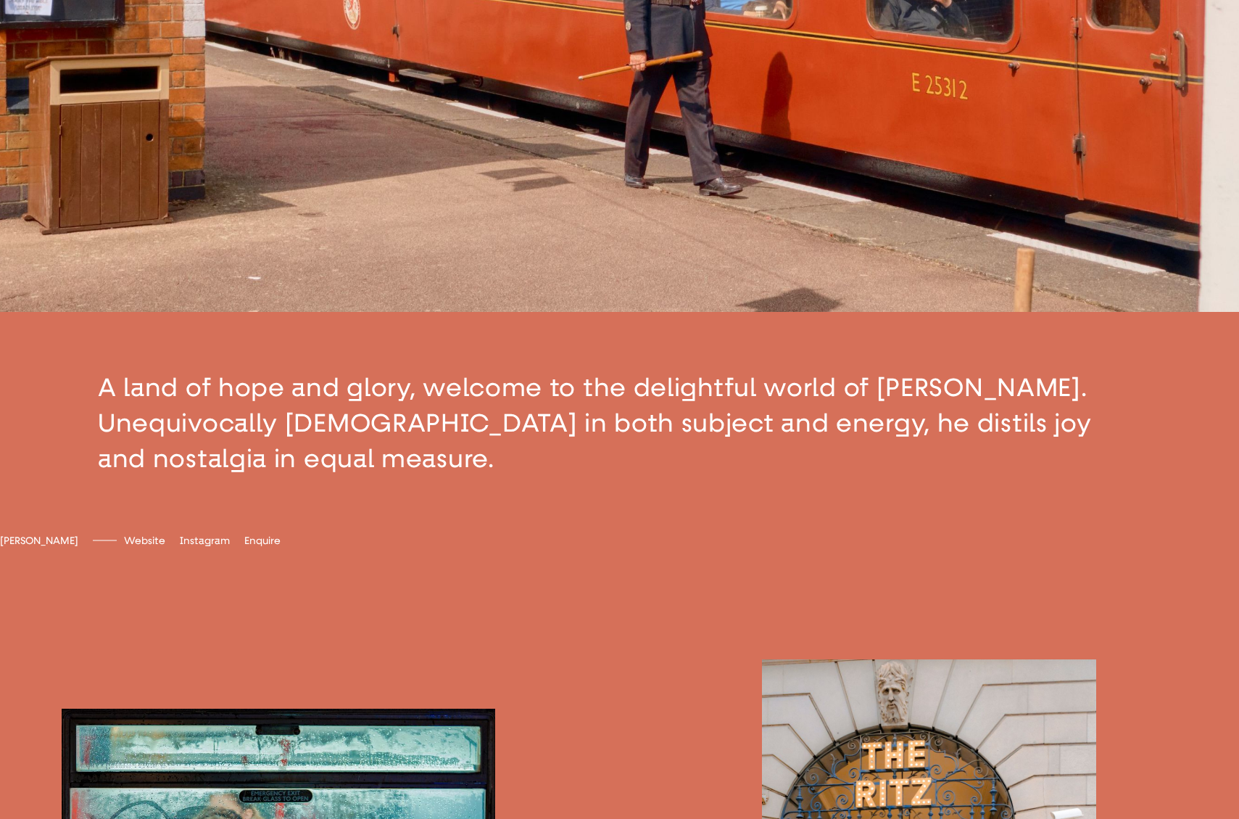
scroll to position [484, 0]
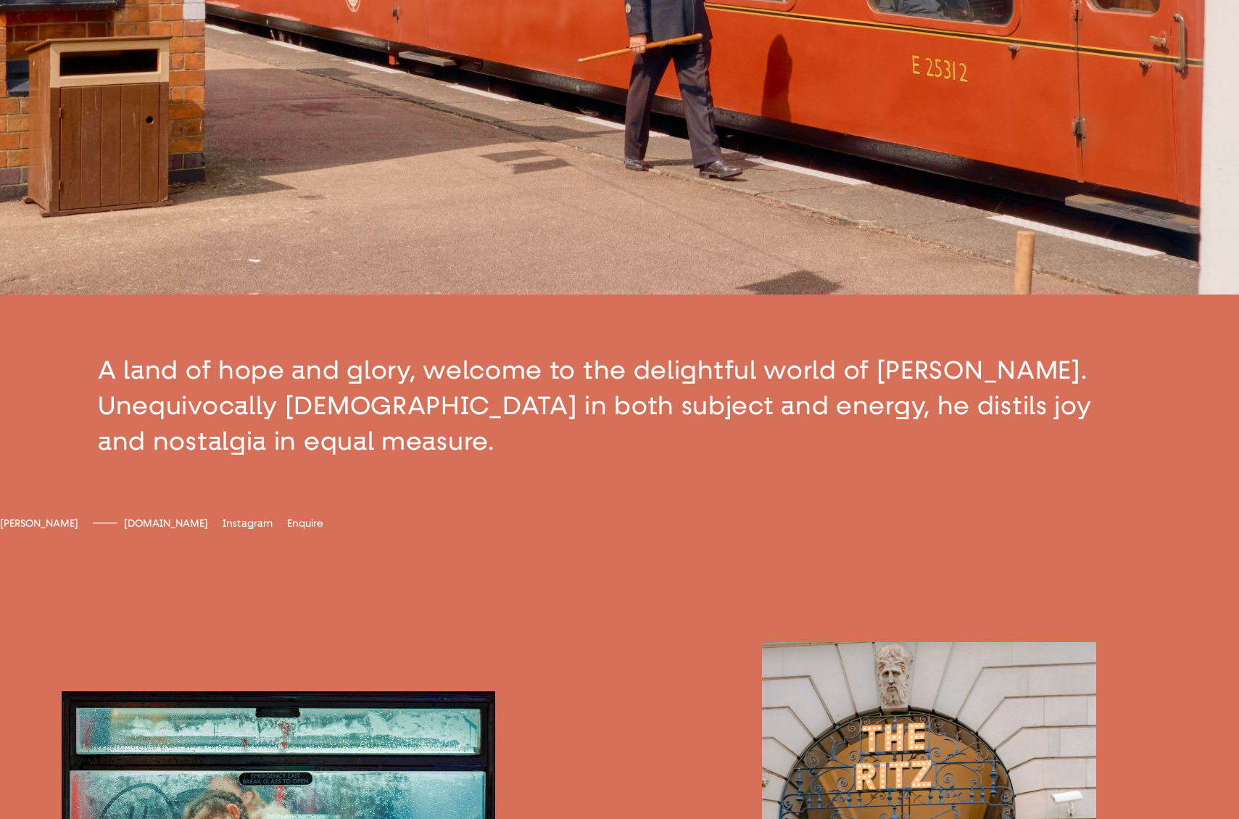
click at [208, 529] on span "[DOMAIN_NAME]" at bounding box center [166, 523] width 84 height 12
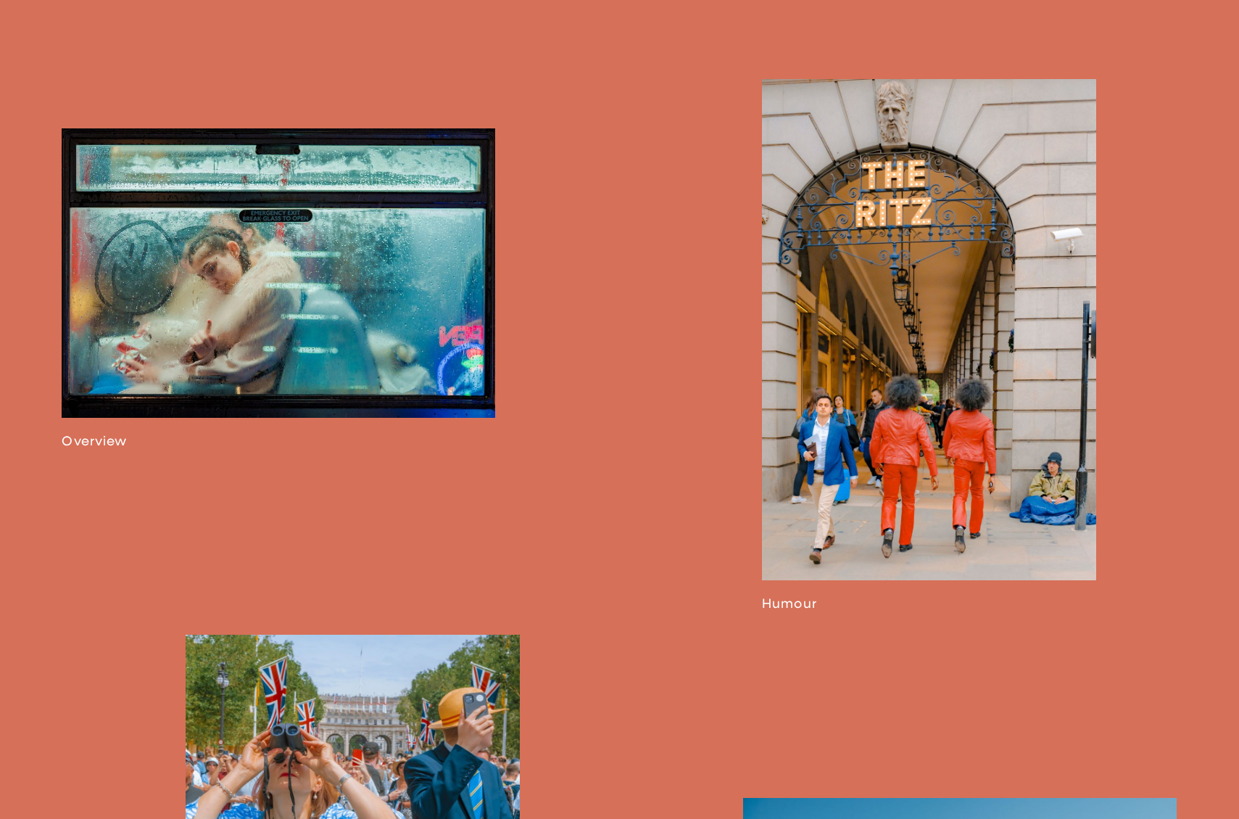
scroll to position [1178, 0]
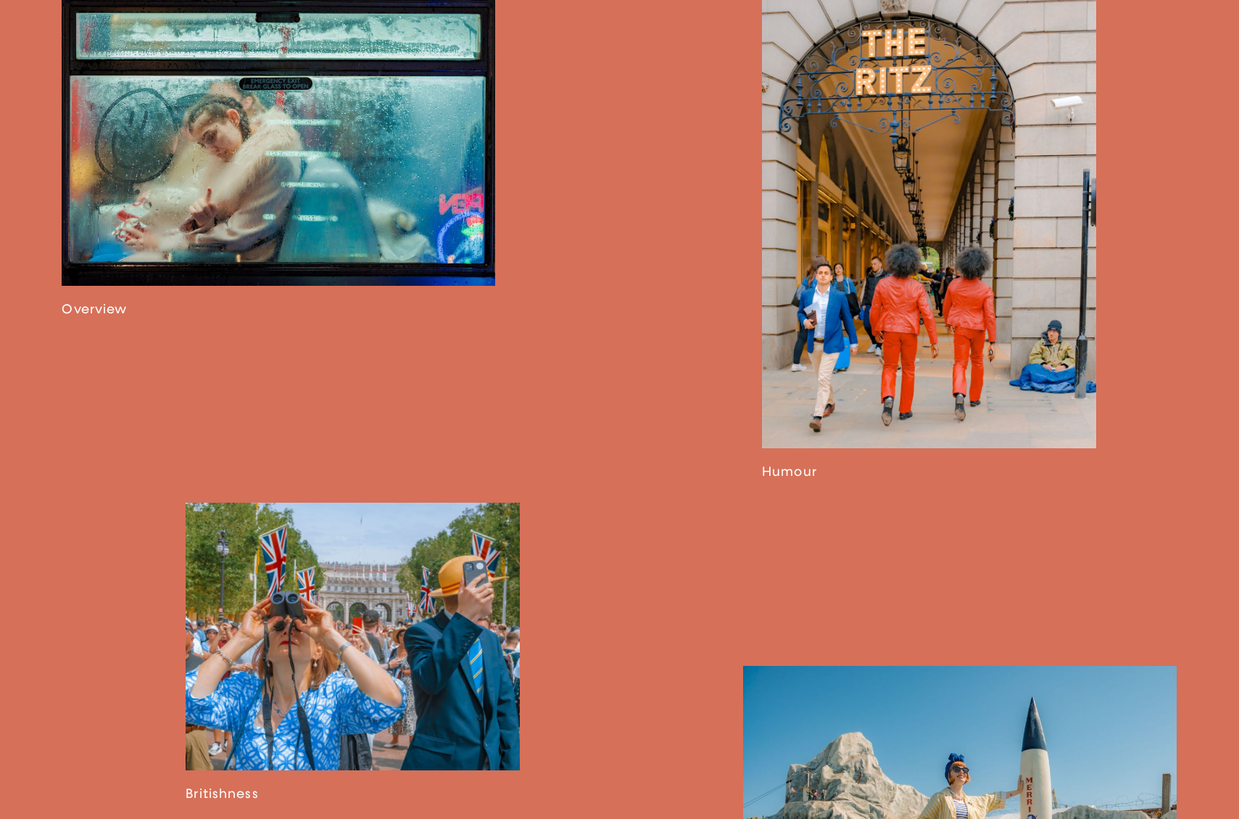
click at [264, 246] on link at bounding box center [279, 156] width 434 height 321
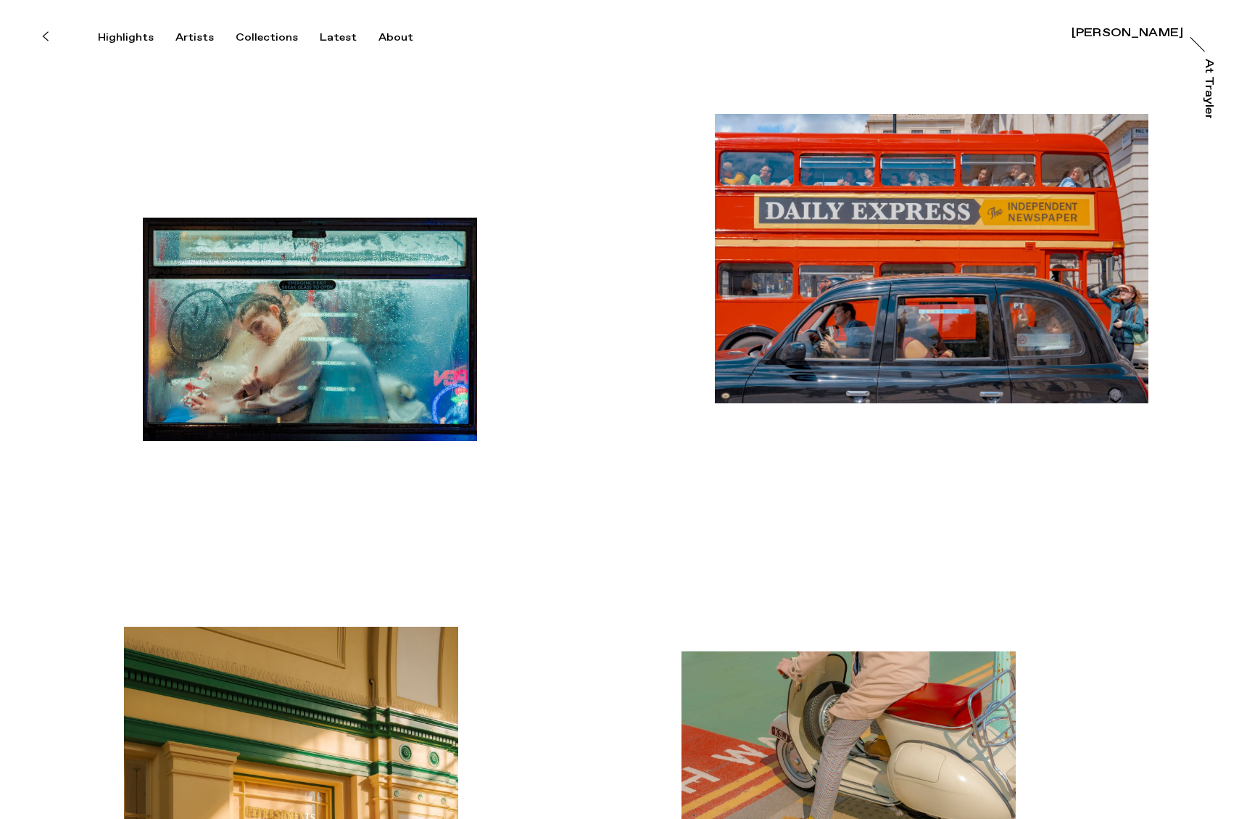
drag, startPoint x: 1238, startPoint y: 49, endPoint x: 1239, endPoint y: 56, distance: 7.4
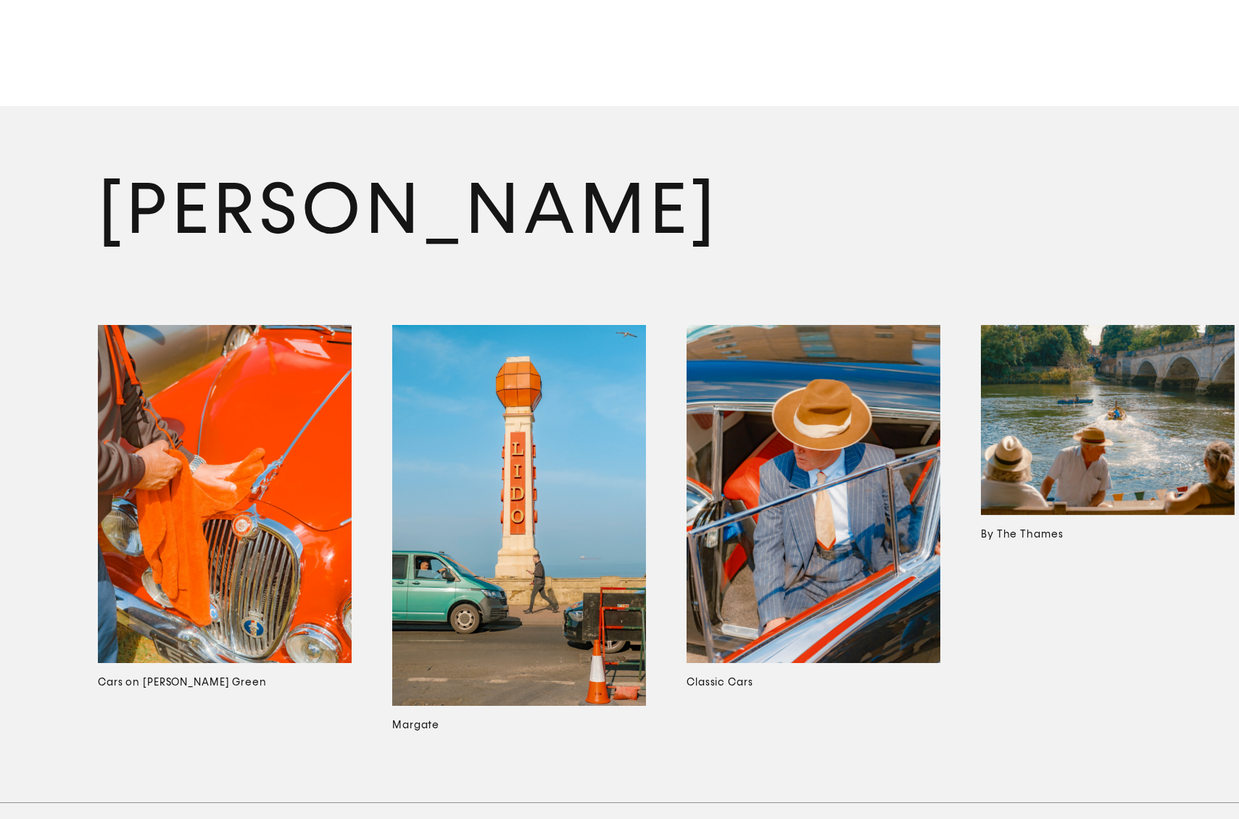
scroll to position [9868, 0]
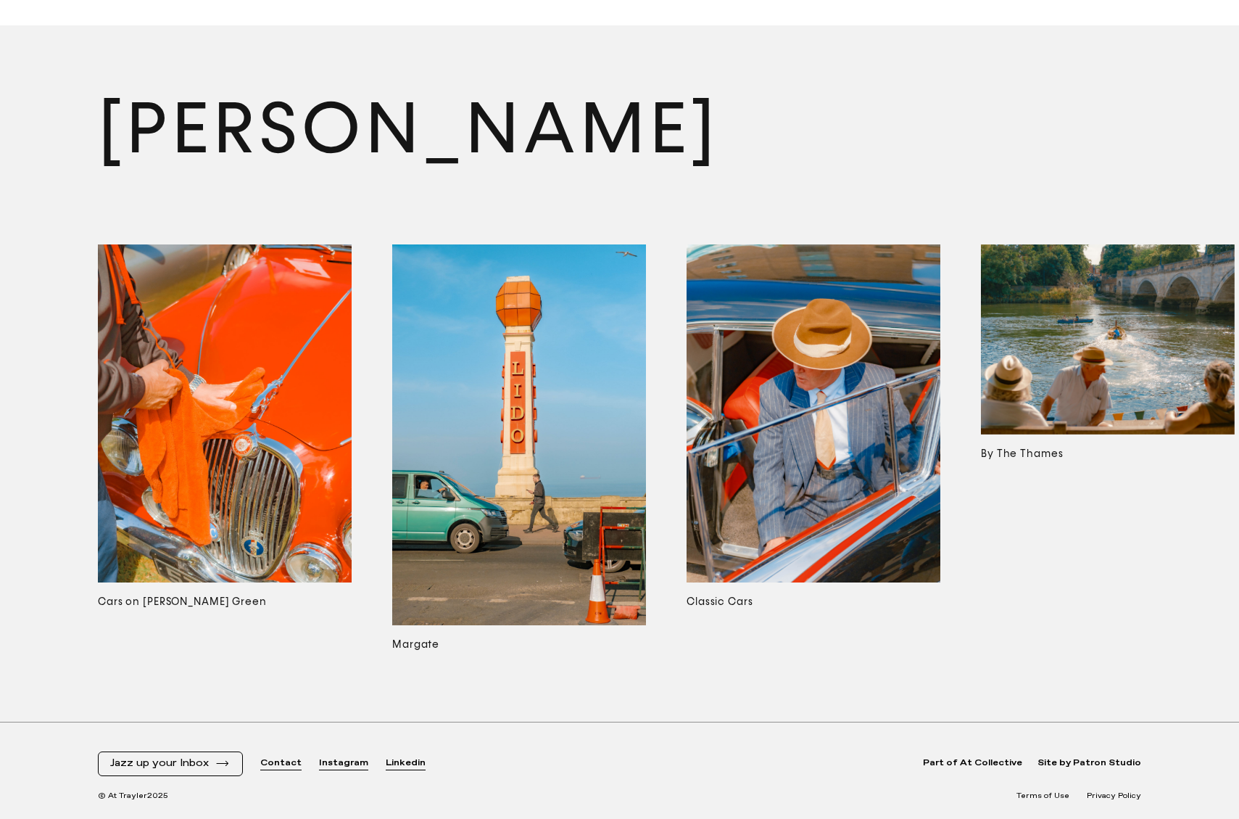
click at [504, 524] on img at bounding box center [519, 434] width 254 height 381
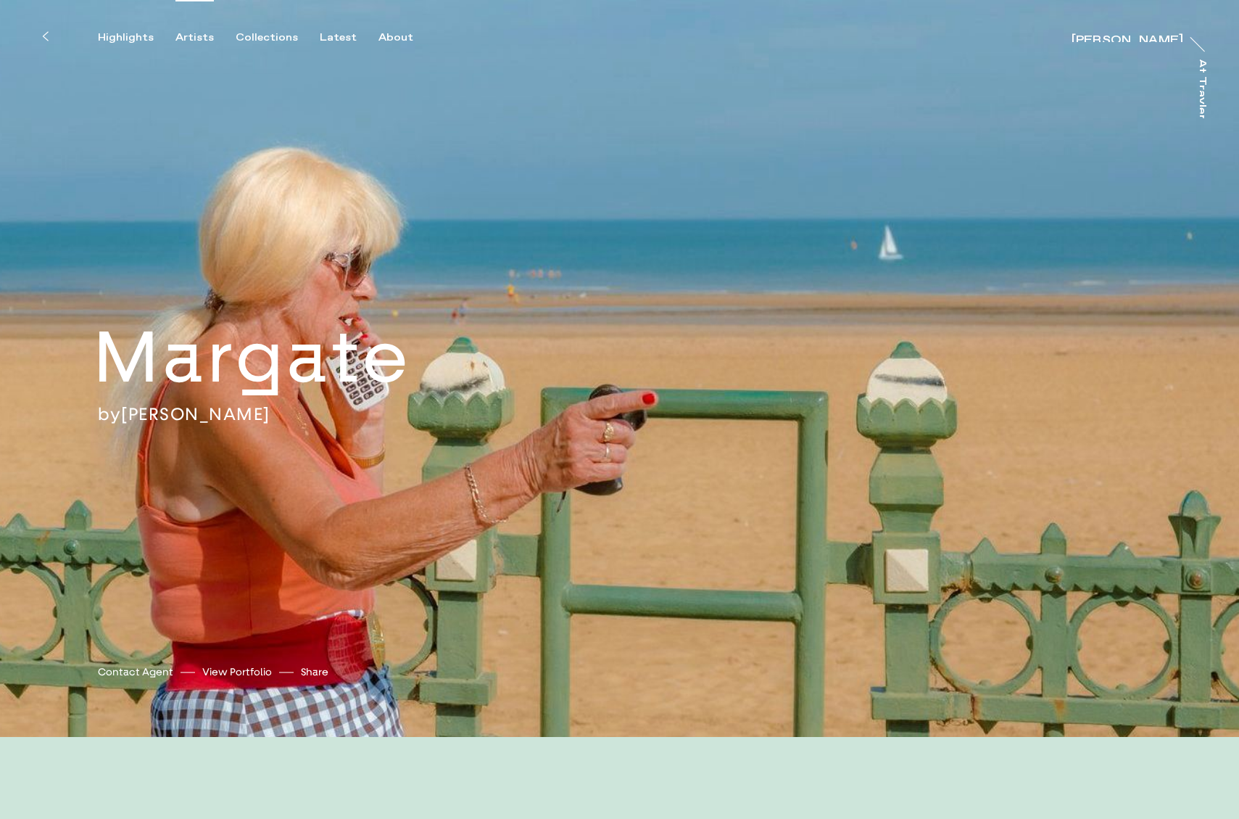
click at [181, 40] on div "Artists" at bounding box center [195, 37] width 38 height 13
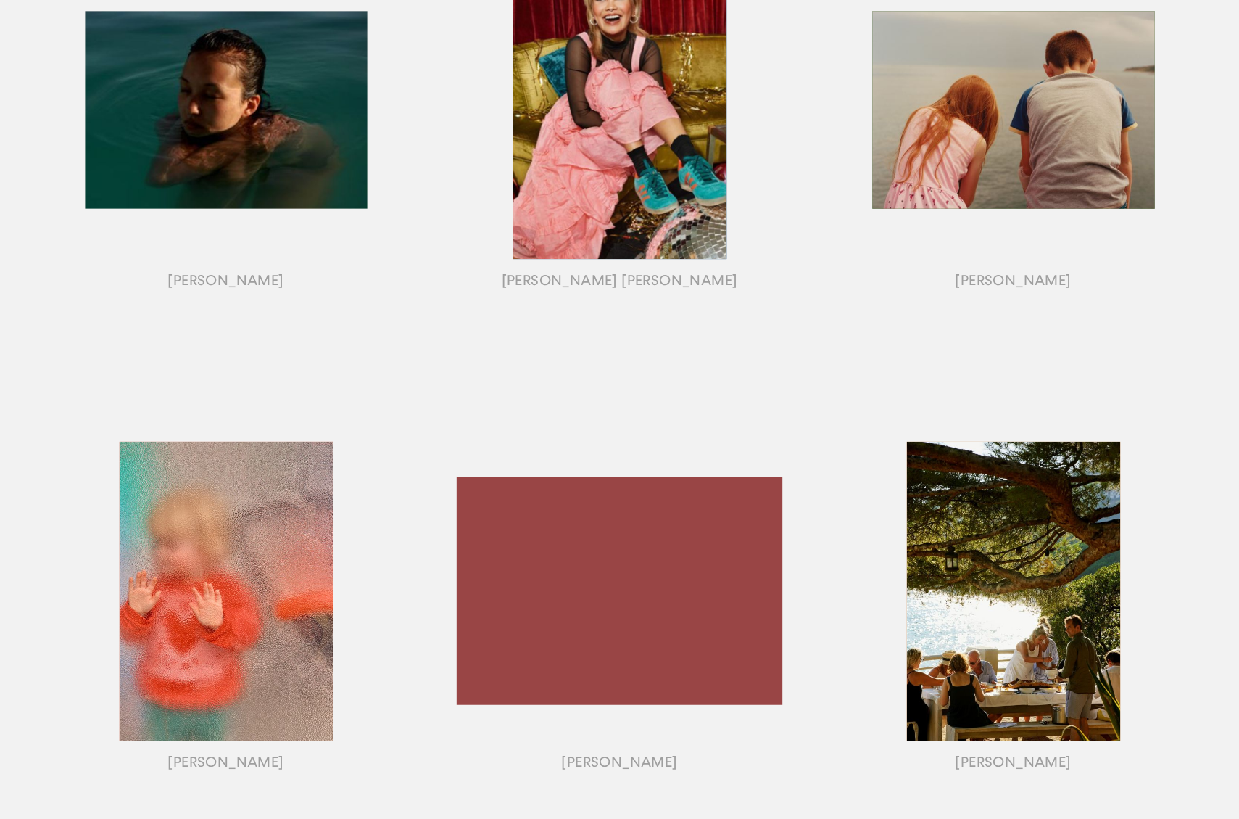
scroll to position [808, 0]
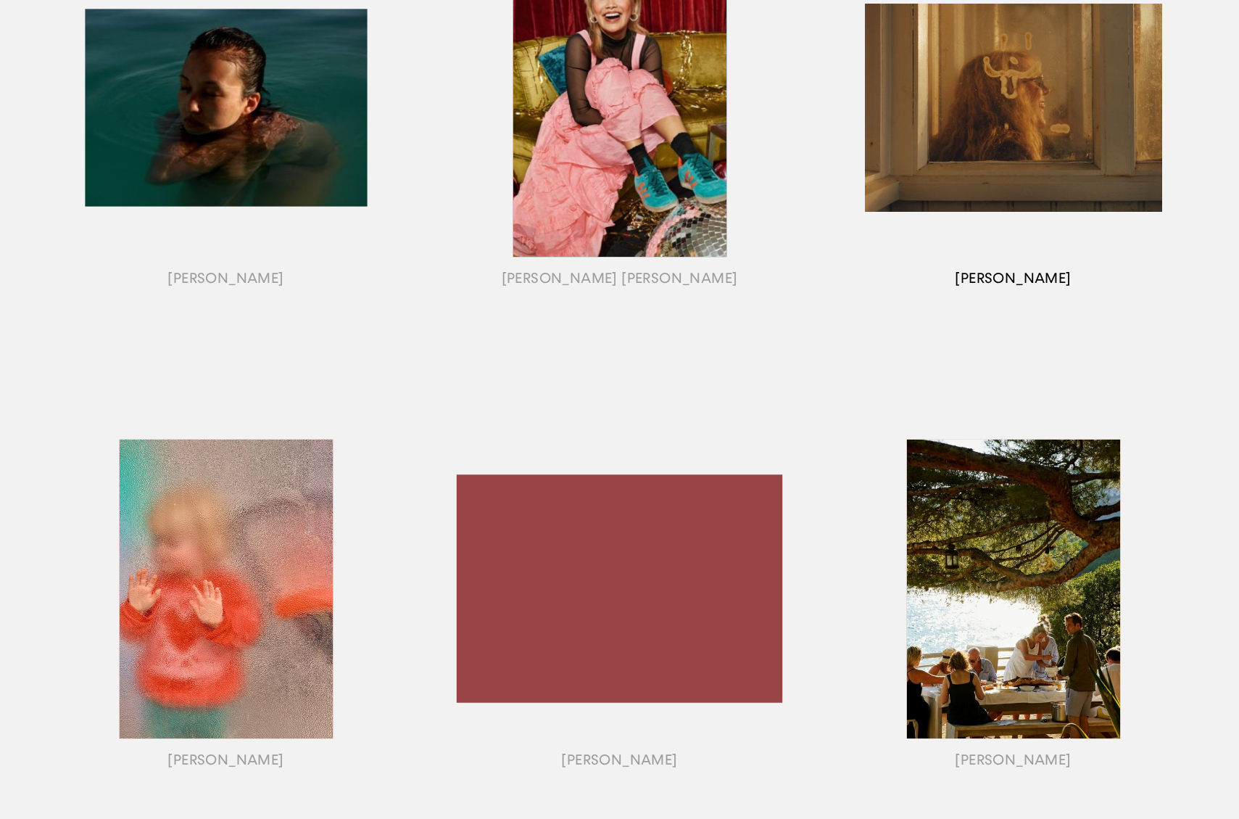
click at [1005, 171] on div "button" at bounding box center [1014, 125] width 394 height 453
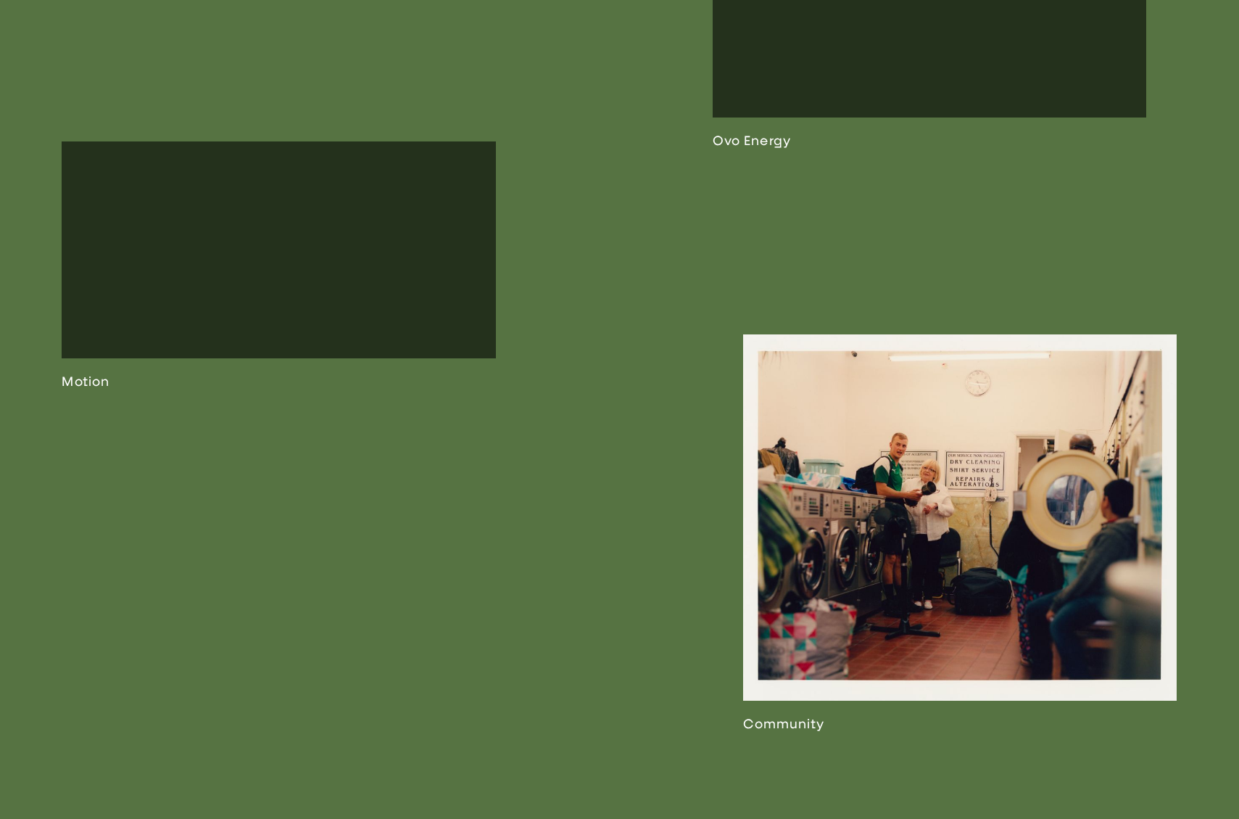
scroll to position [3463, 0]
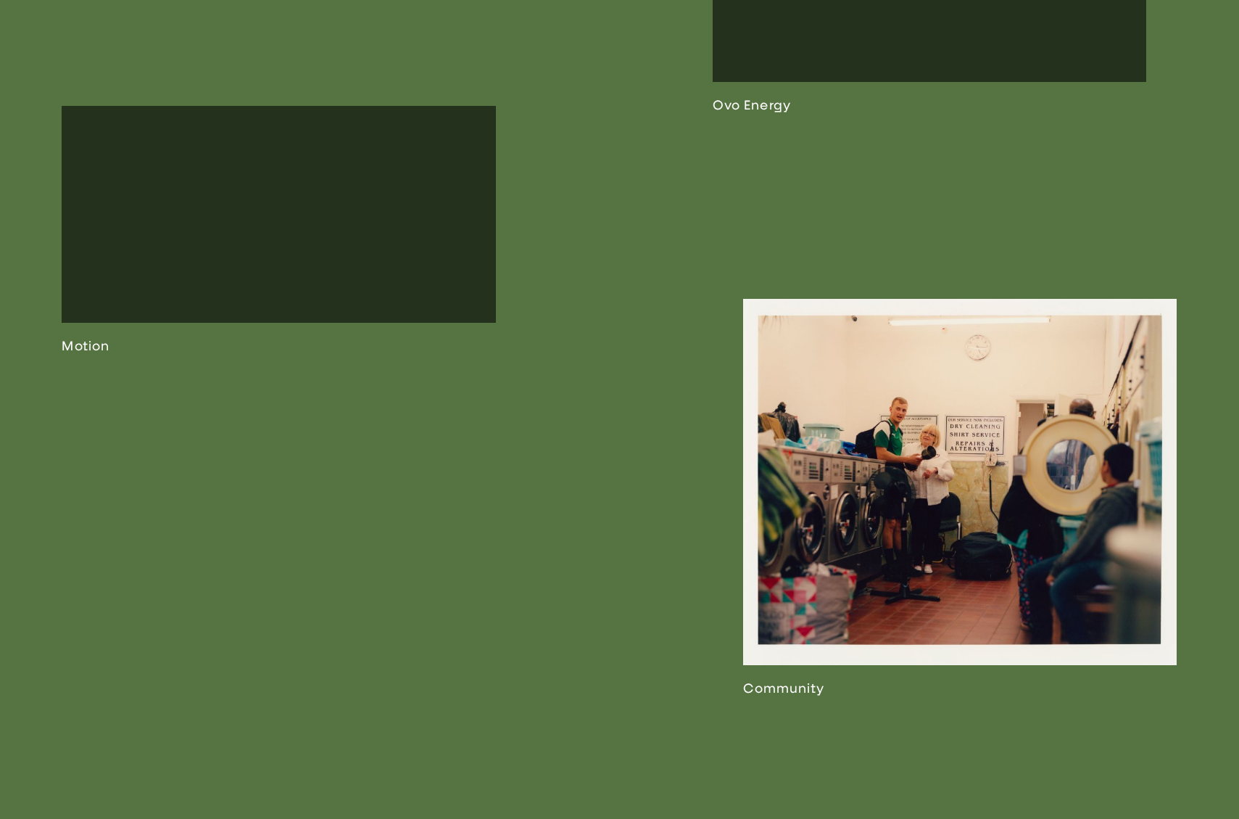
click at [984, 466] on link at bounding box center [960, 497] width 434 height 397
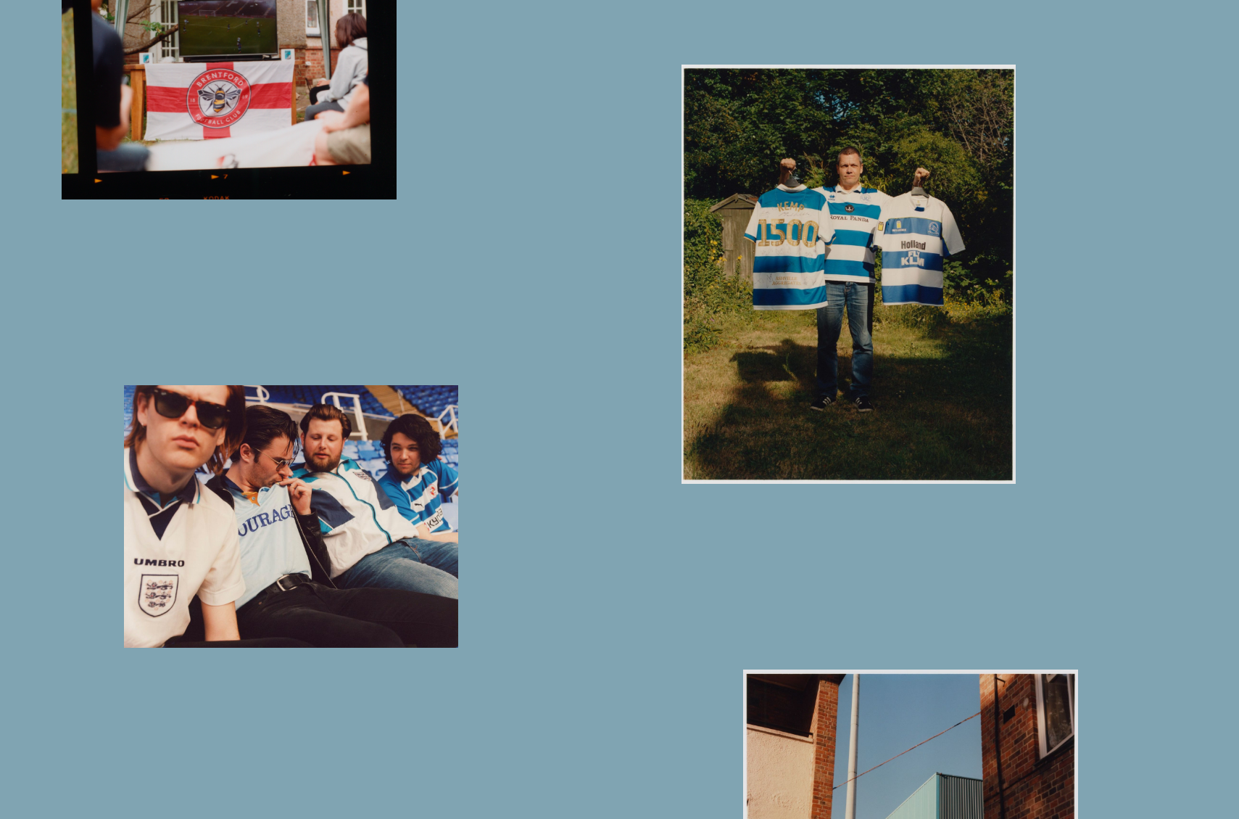
scroll to position [3926, 0]
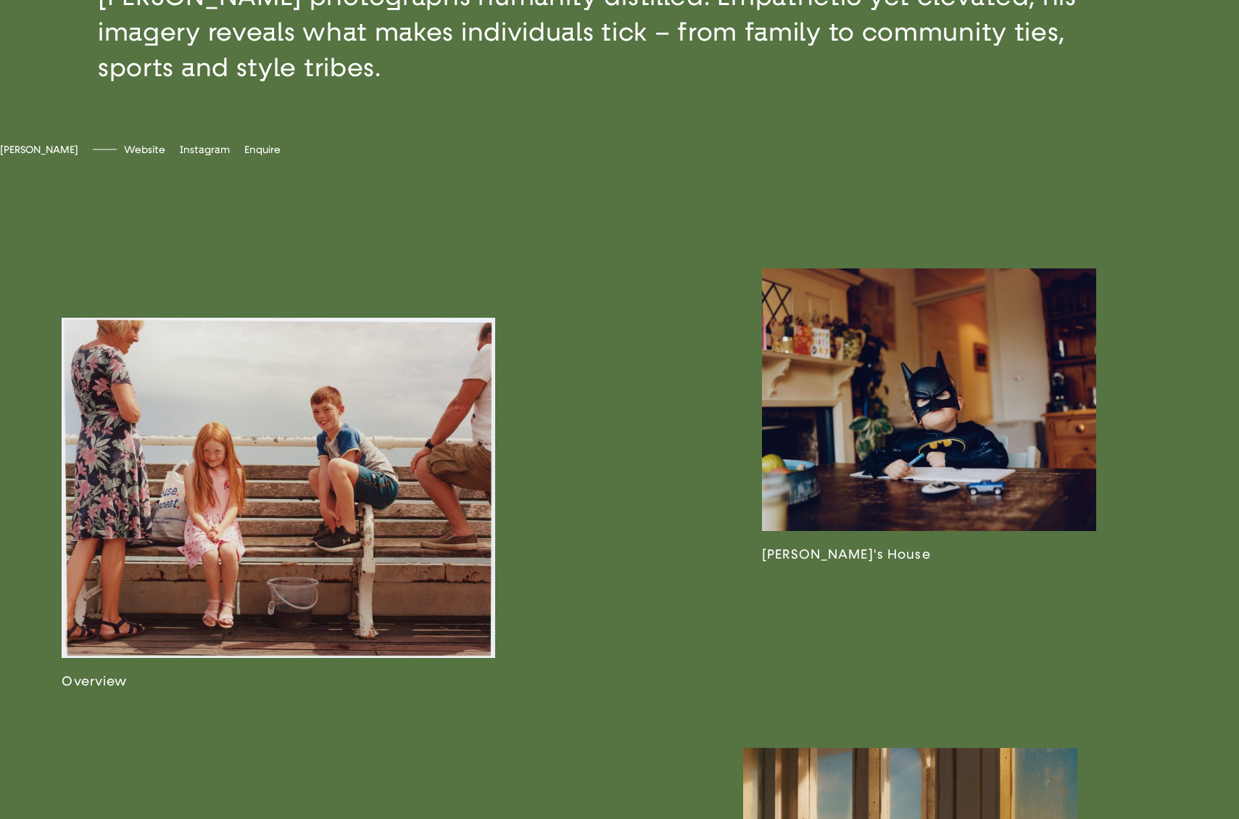
scroll to position [1065, 0]
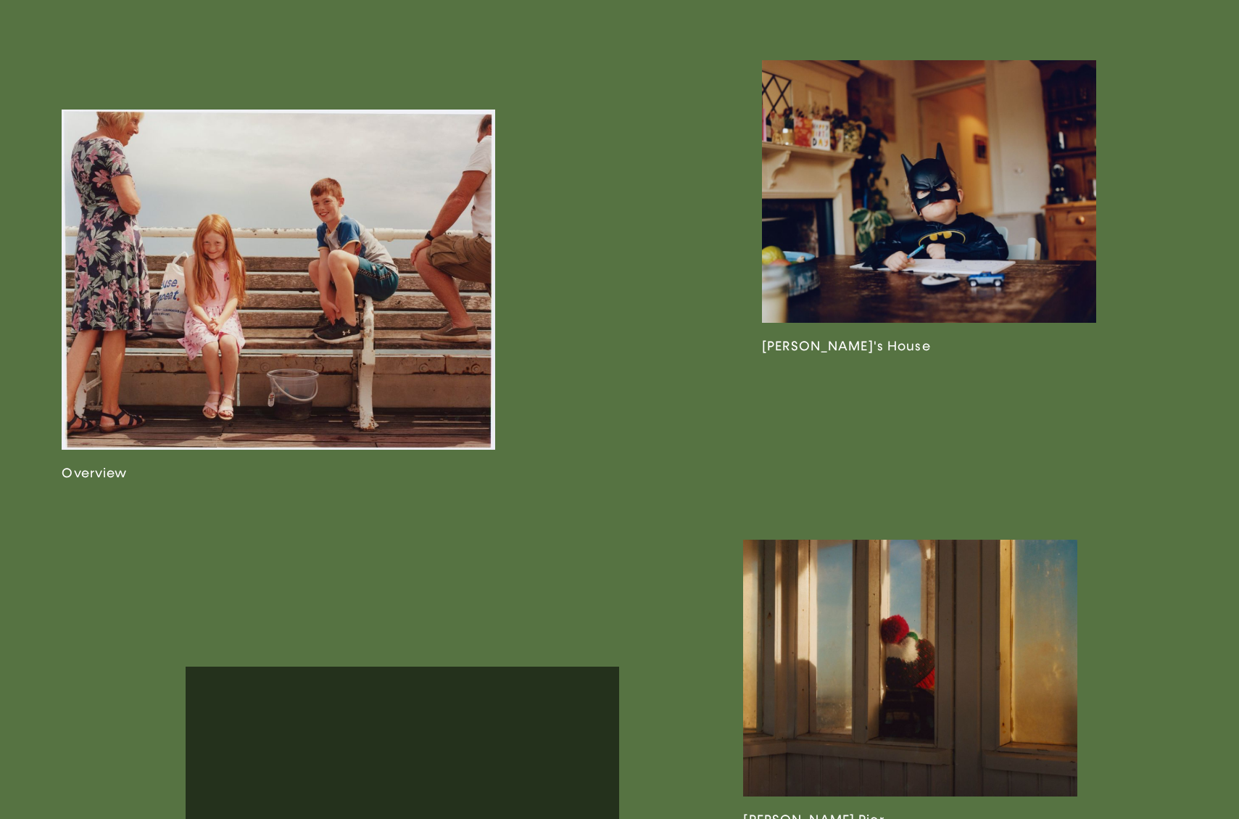
click at [368, 242] on link at bounding box center [279, 295] width 434 height 371
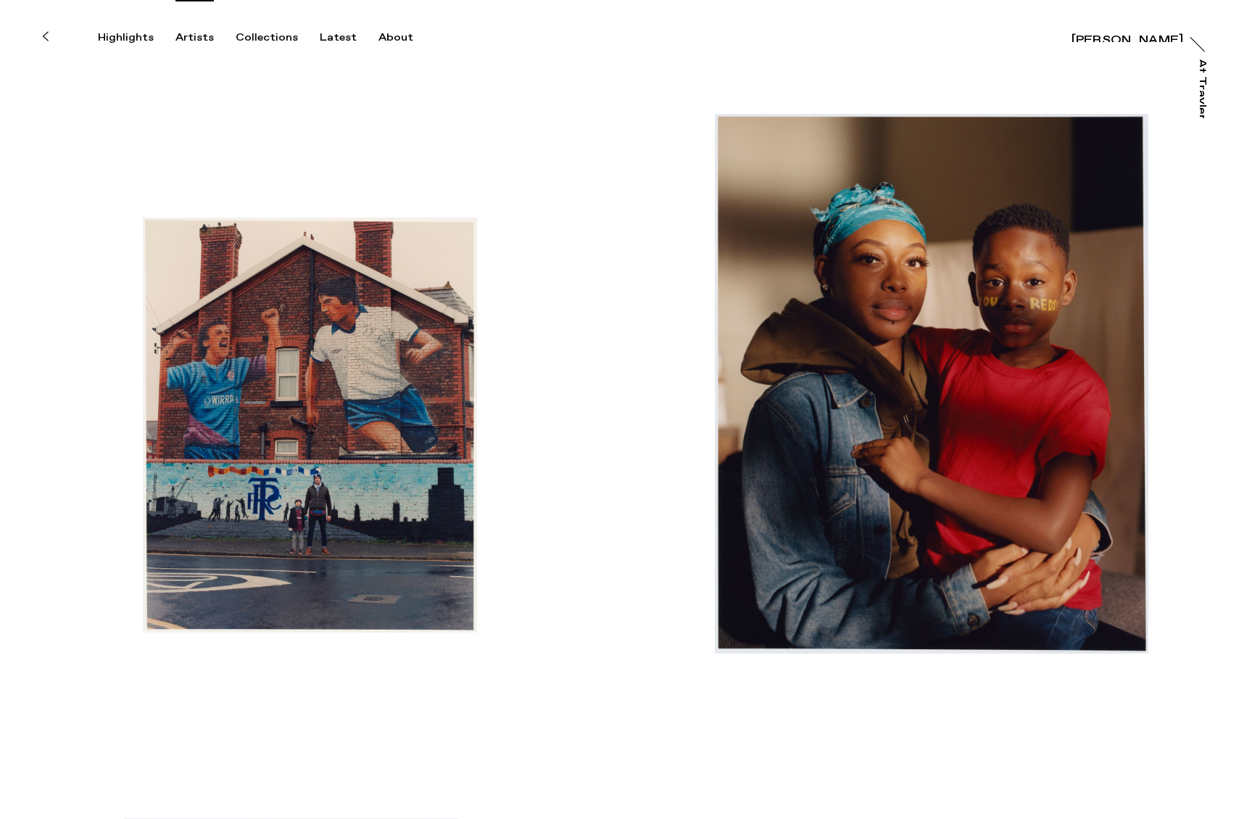
click at [194, 38] on div "Artists" at bounding box center [195, 37] width 38 height 13
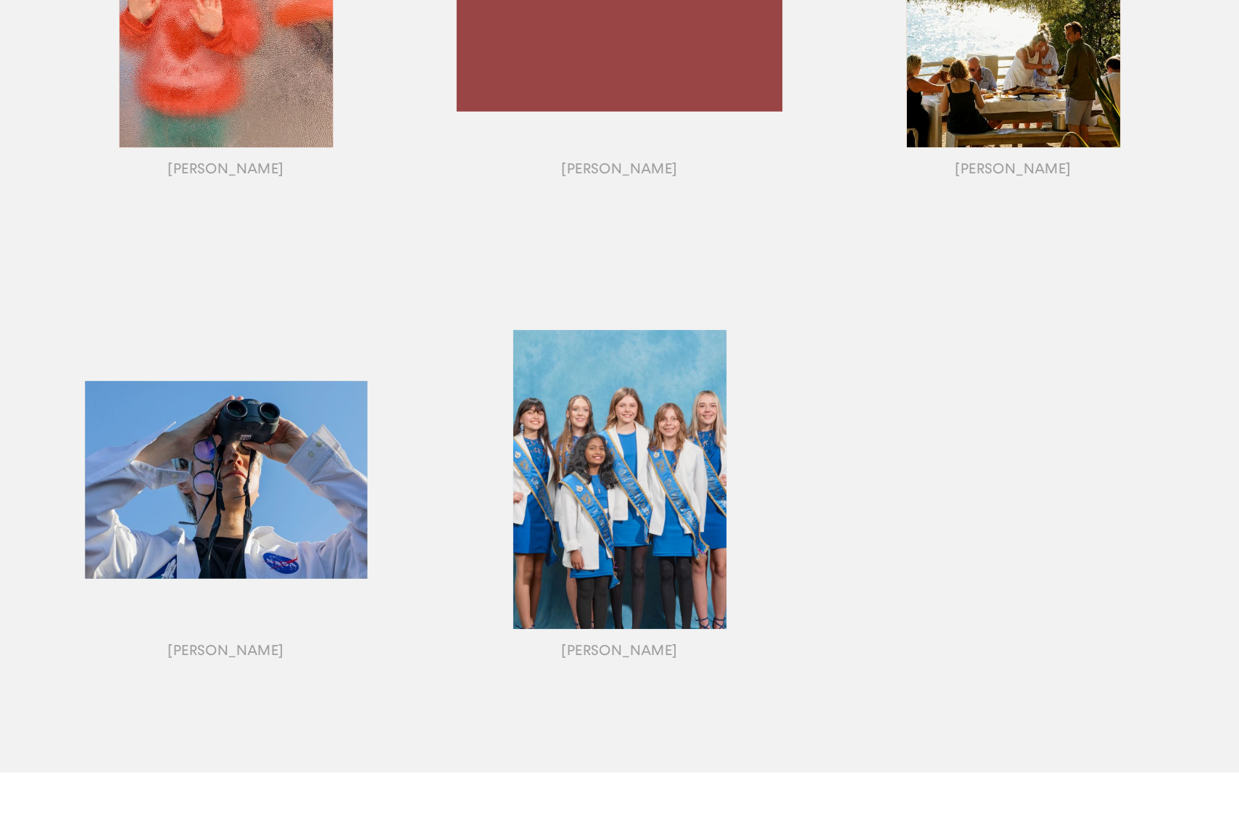
scroll to position [1403, 0]
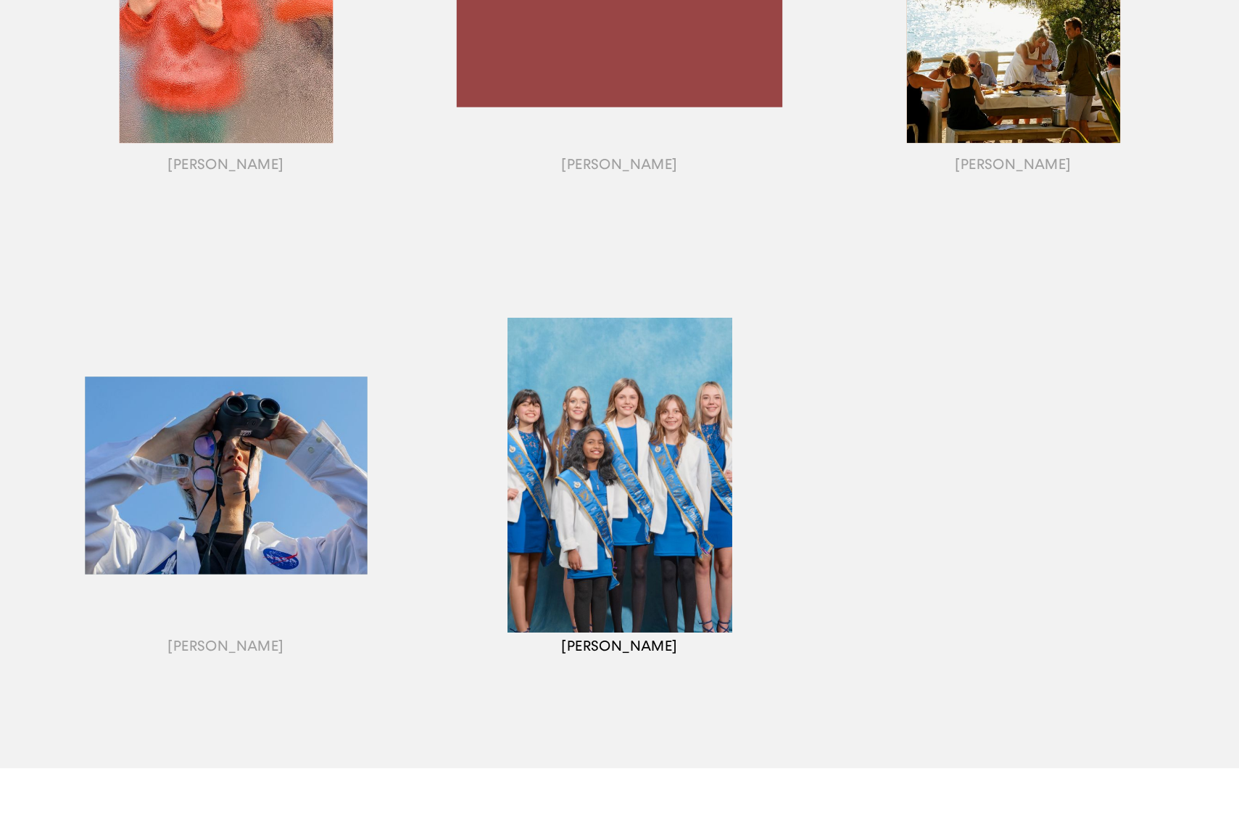
click at [655, 447] on div "button" at bounding box center [620, 493] width 394 height 453
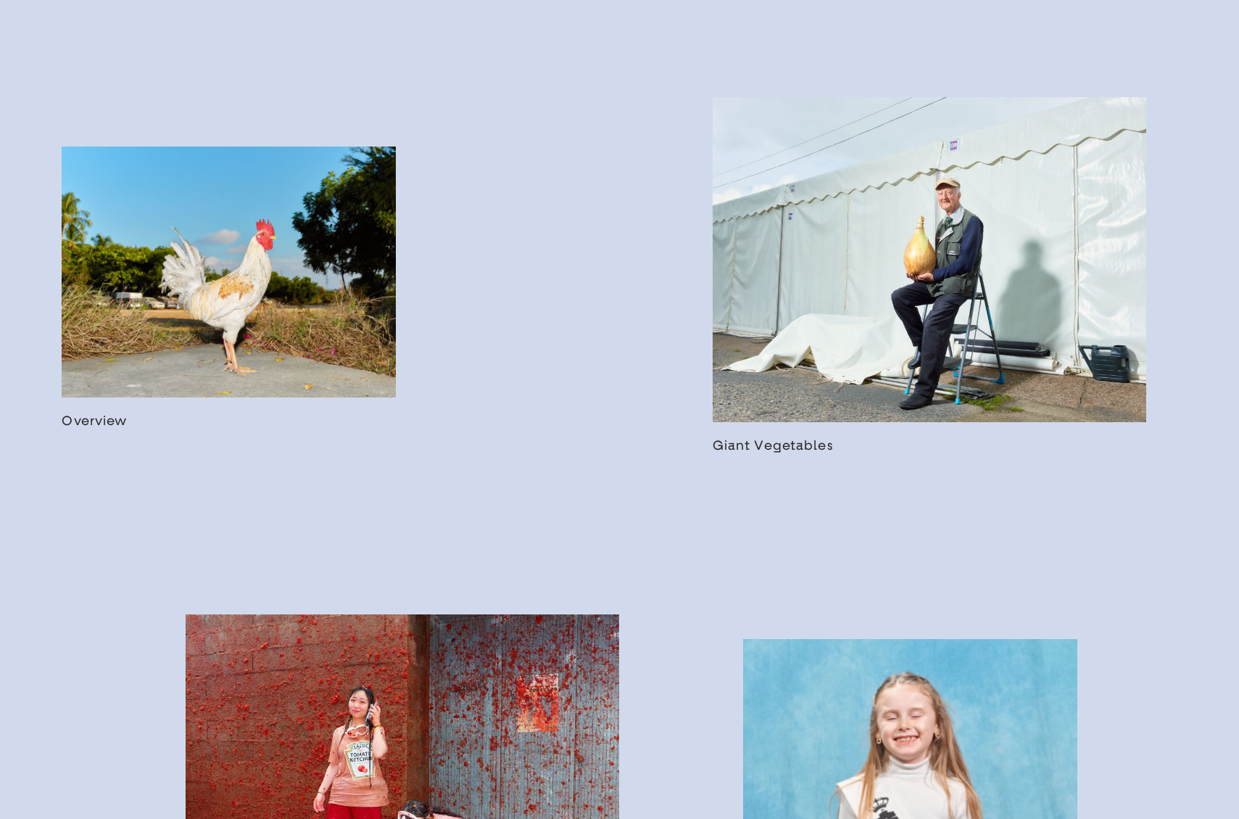
scroll to position [1165, 0]
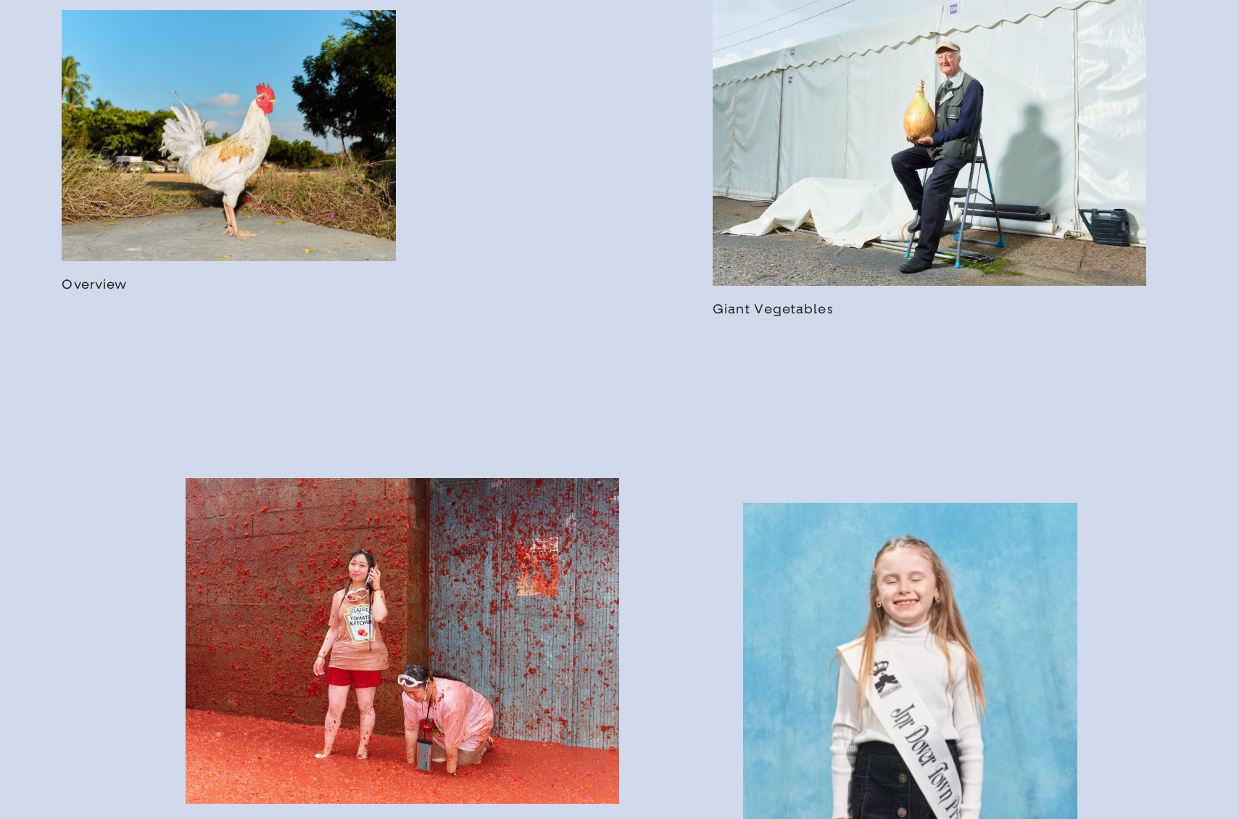
click at [307, 200] on link at bounding box center [229, 151] width 334 height 282
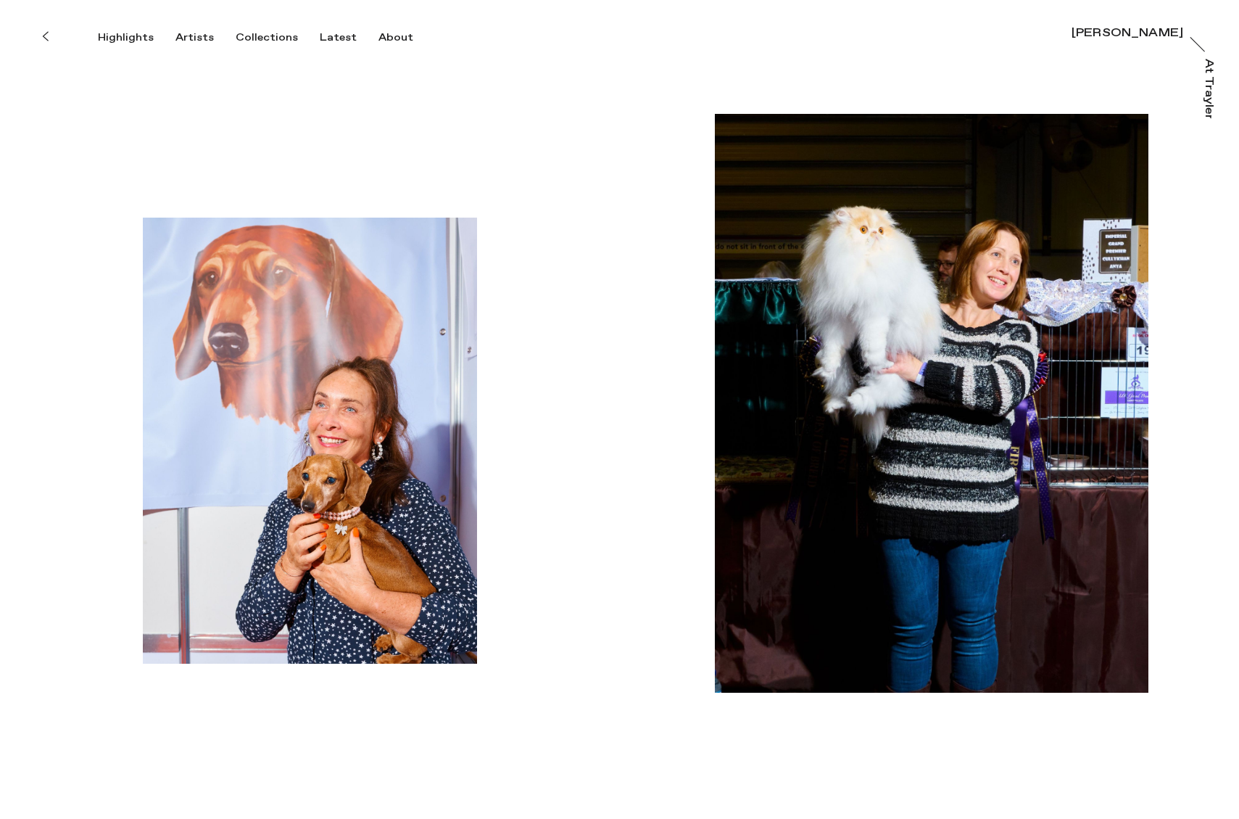
click at [42, 33] on icon at bounding box center [45, 36] width 7 height 12
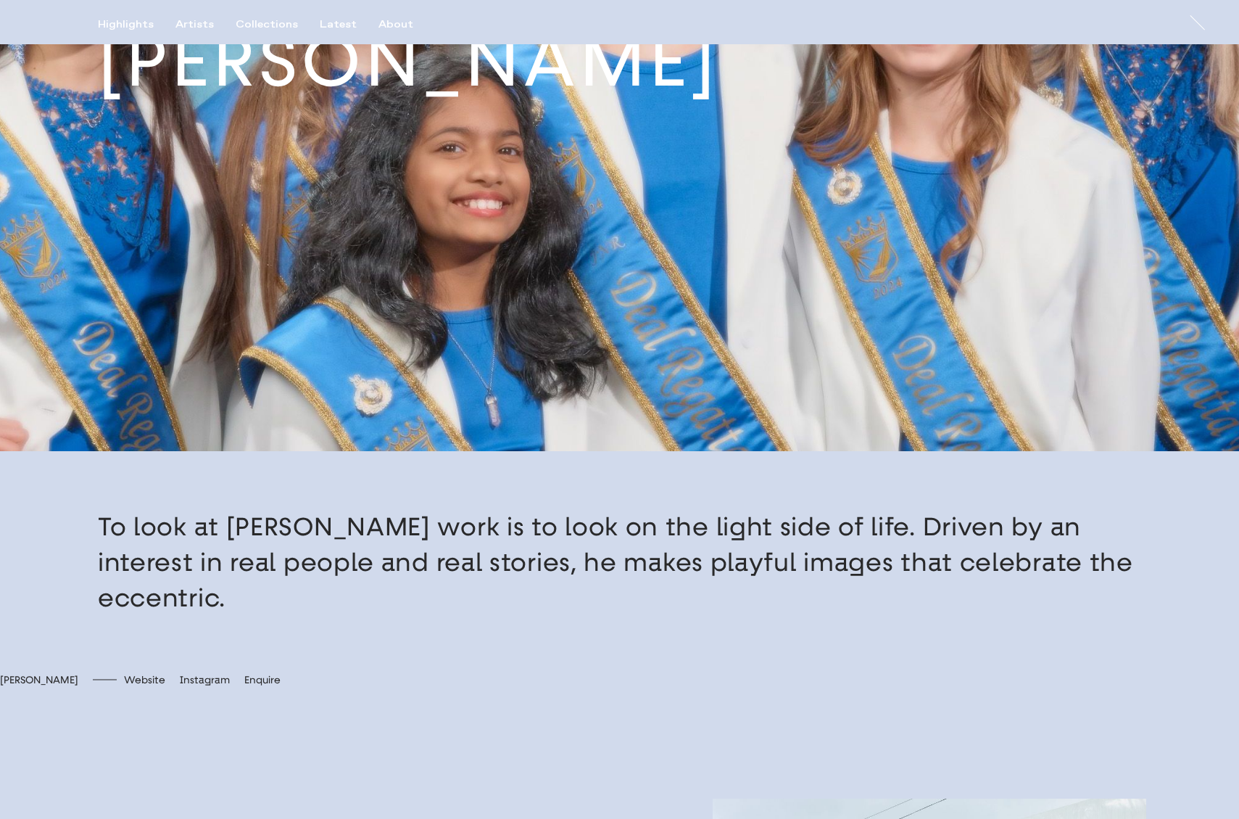
scroll to position [320, 0]
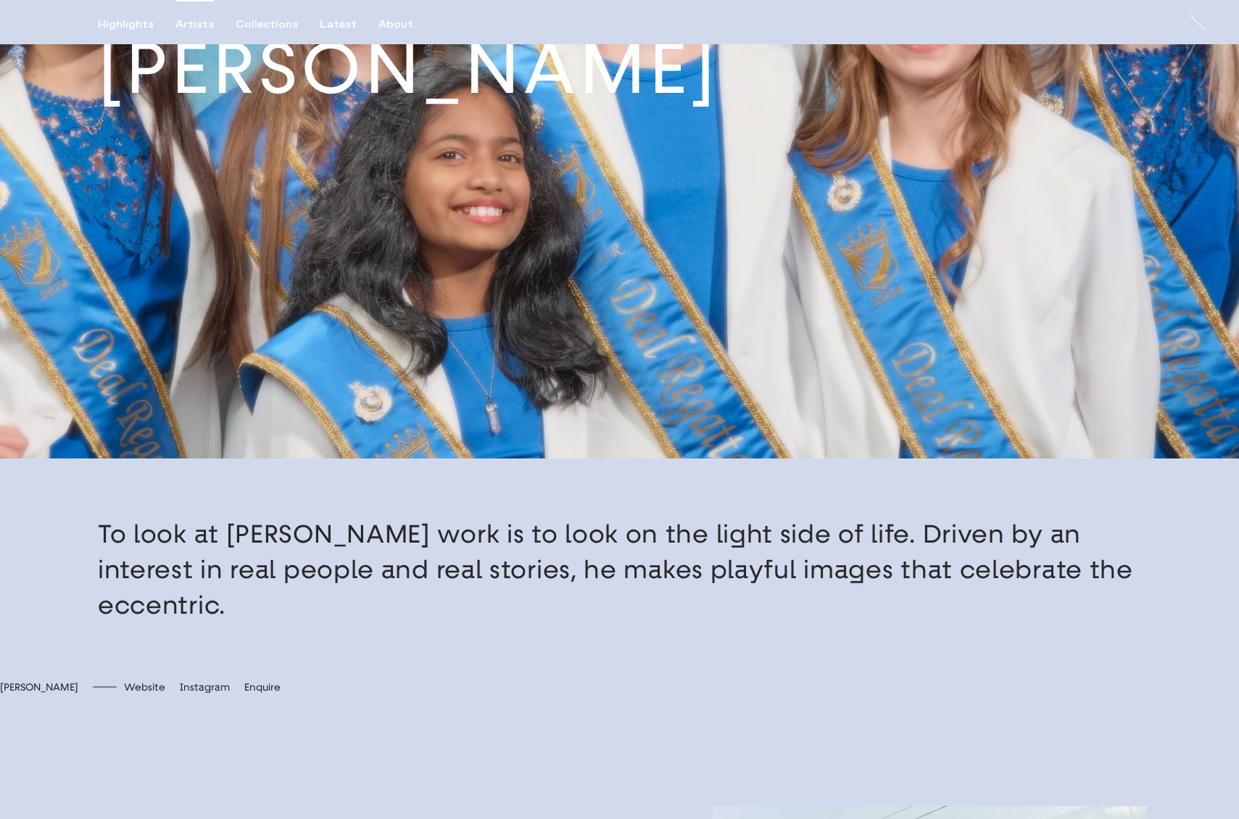
click at [192, 26] on div "Artists" at bounding box center [195, 24] width 38 height 13
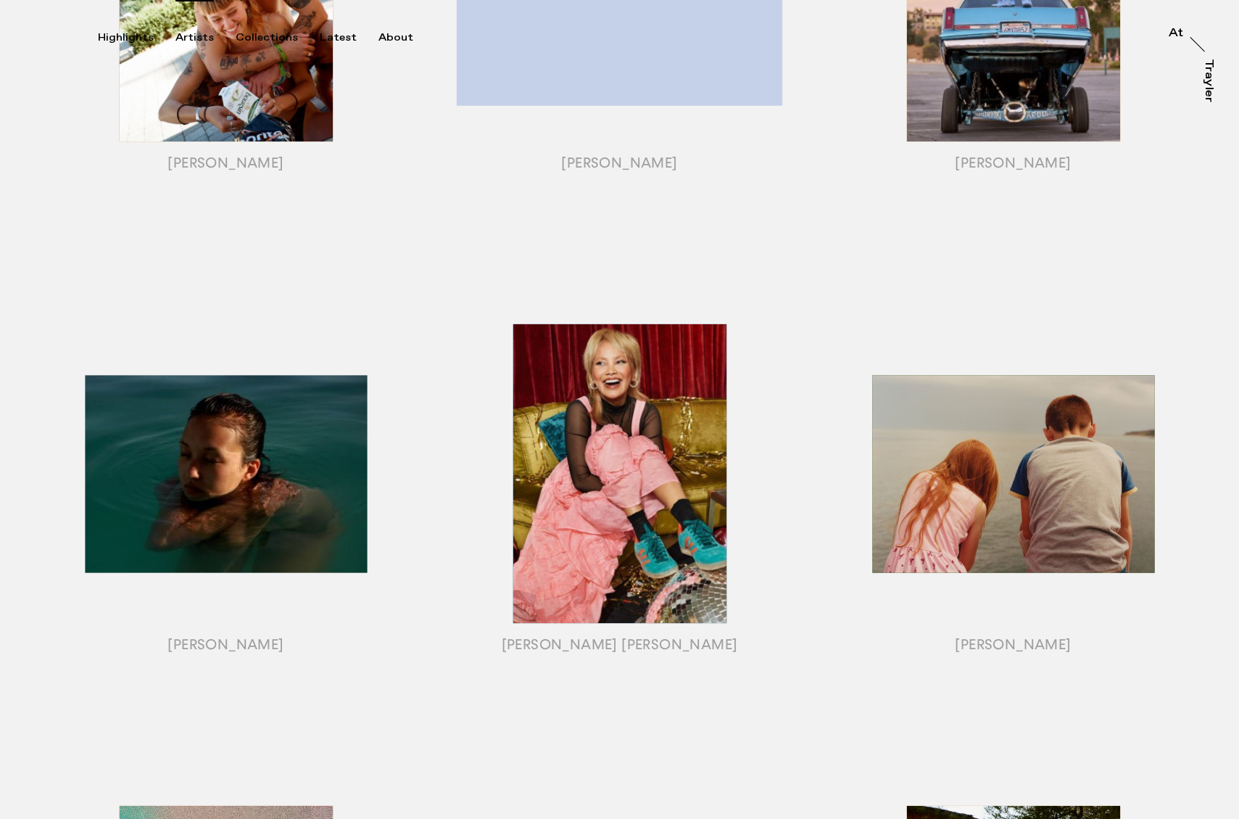
scroll to position [476, 0]
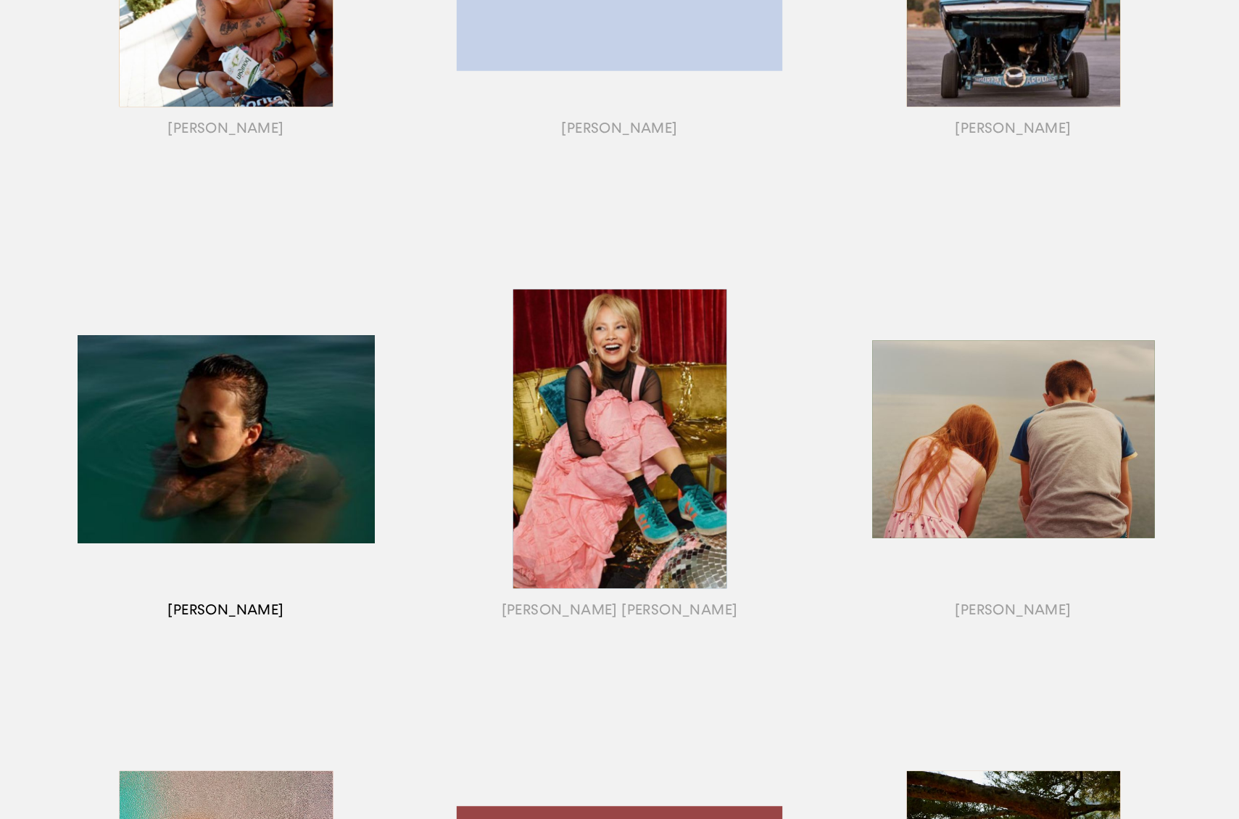
click at [284, 381] on div "button" at bounding box center [226, 457] width 394 height 453
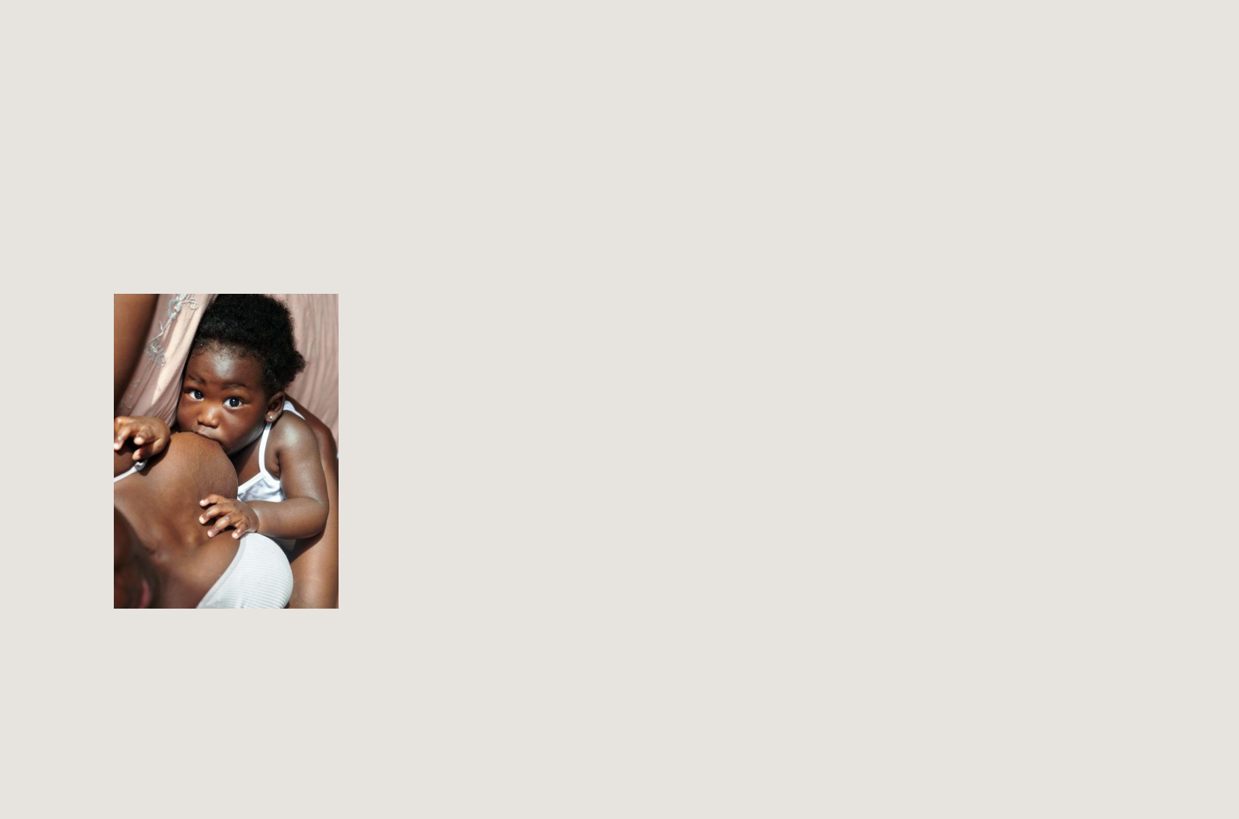
click at [252, 351] on div "button" at bounding box center [226, 457] width 394 height 453
